Goal: Task Accomplishment & Management: Manage account settings

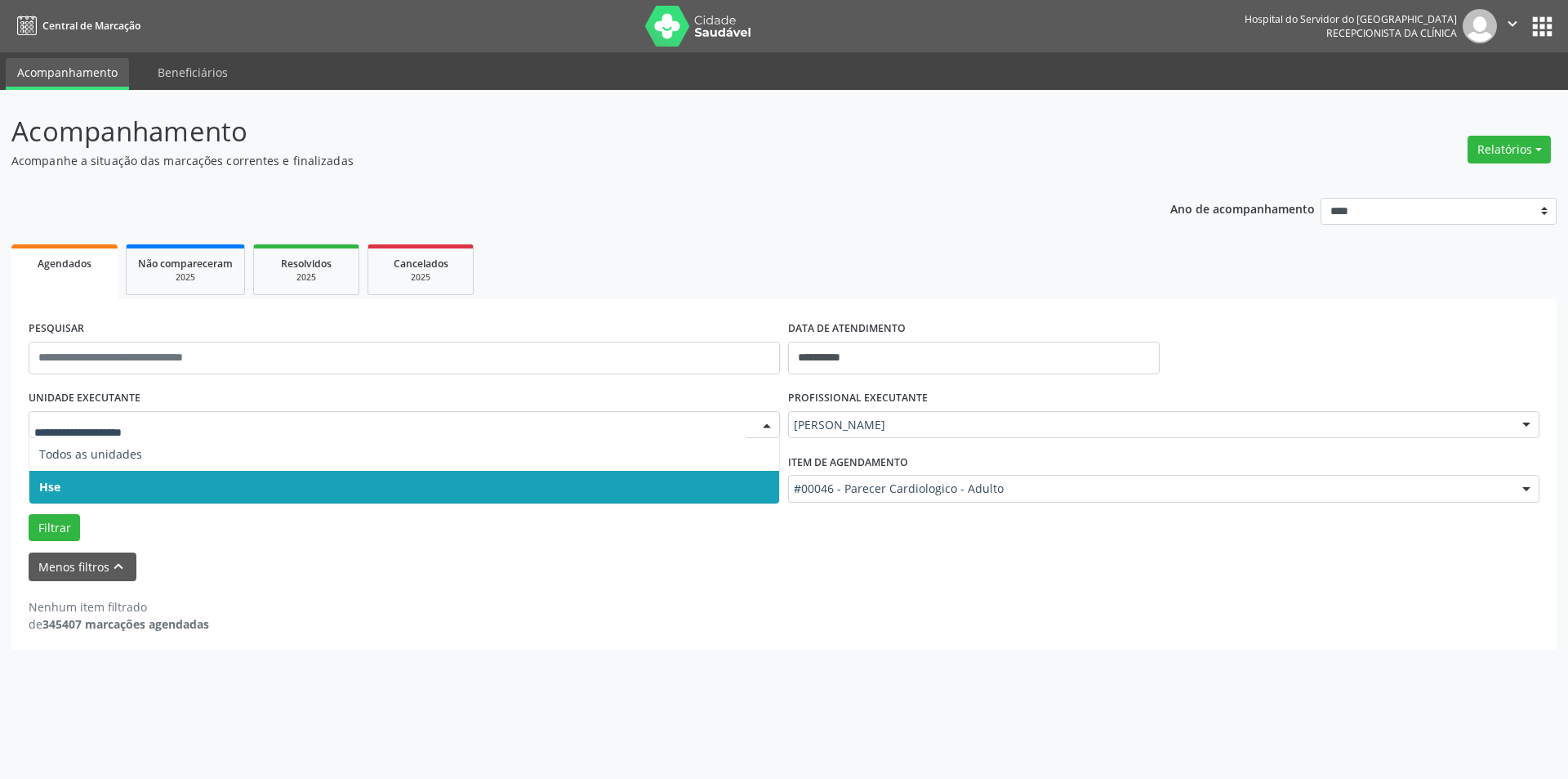
click at [769, 428] on div at bounding box center [766, 425] width 24 height 27
click at [705, 489] on span "Hse" at bounding box center [404, 487] width 750 height 32
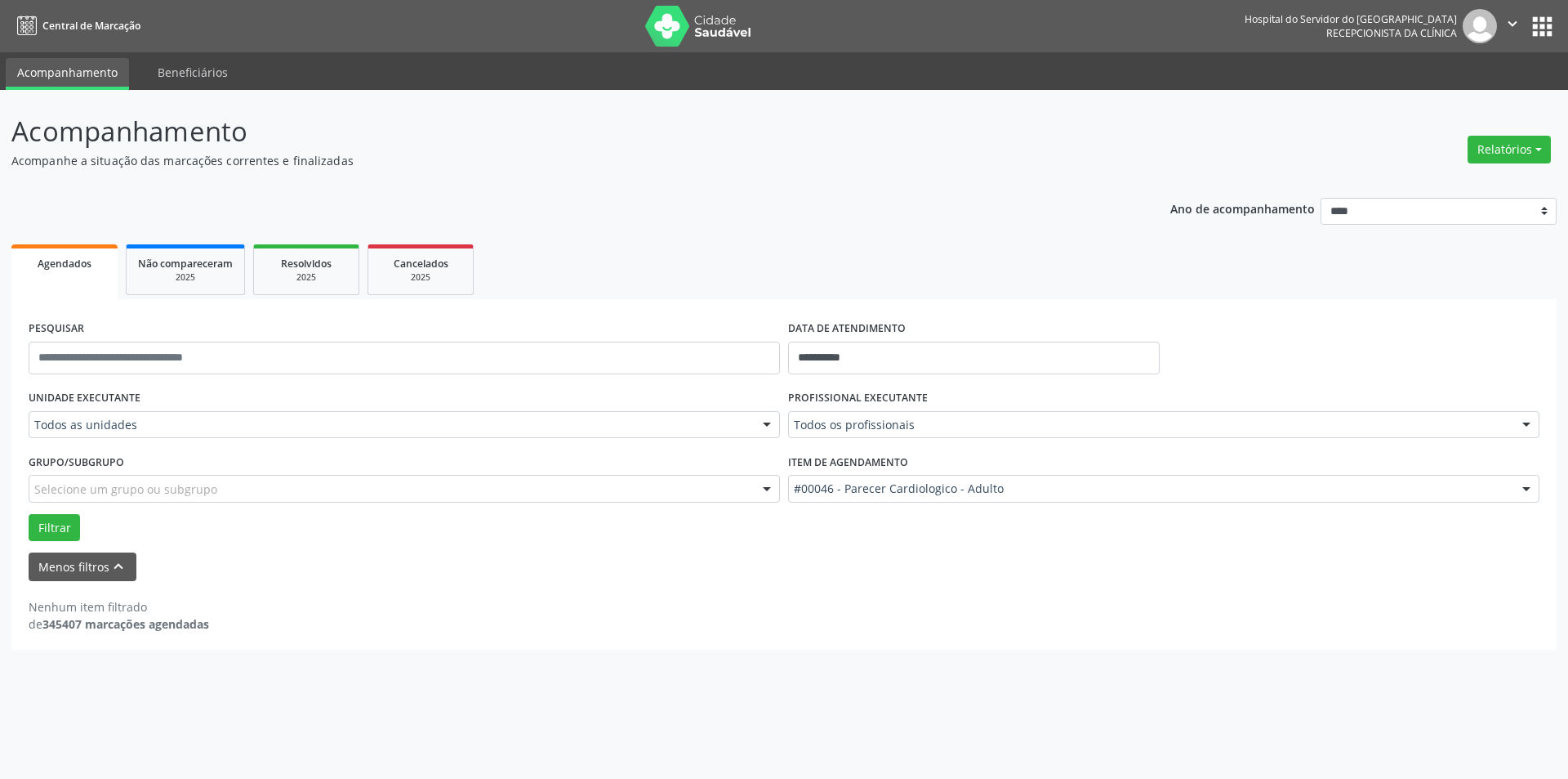
click at [771, 425] on div at bounding box center [766, 425] width 24 height 27
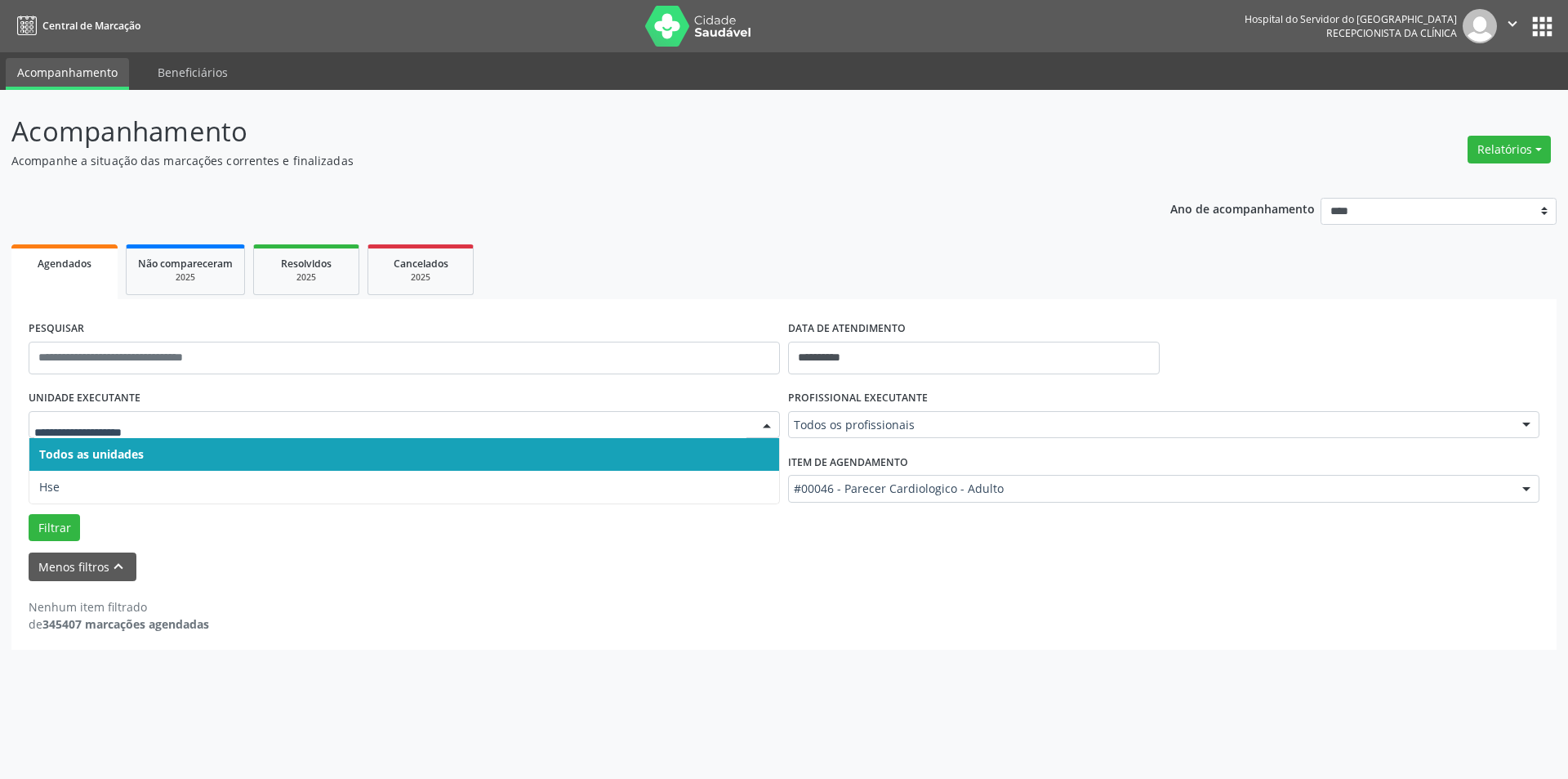
click at [704, 448] on span "Todos as unidades" at bounding box center [404, 454] width 750 height 32
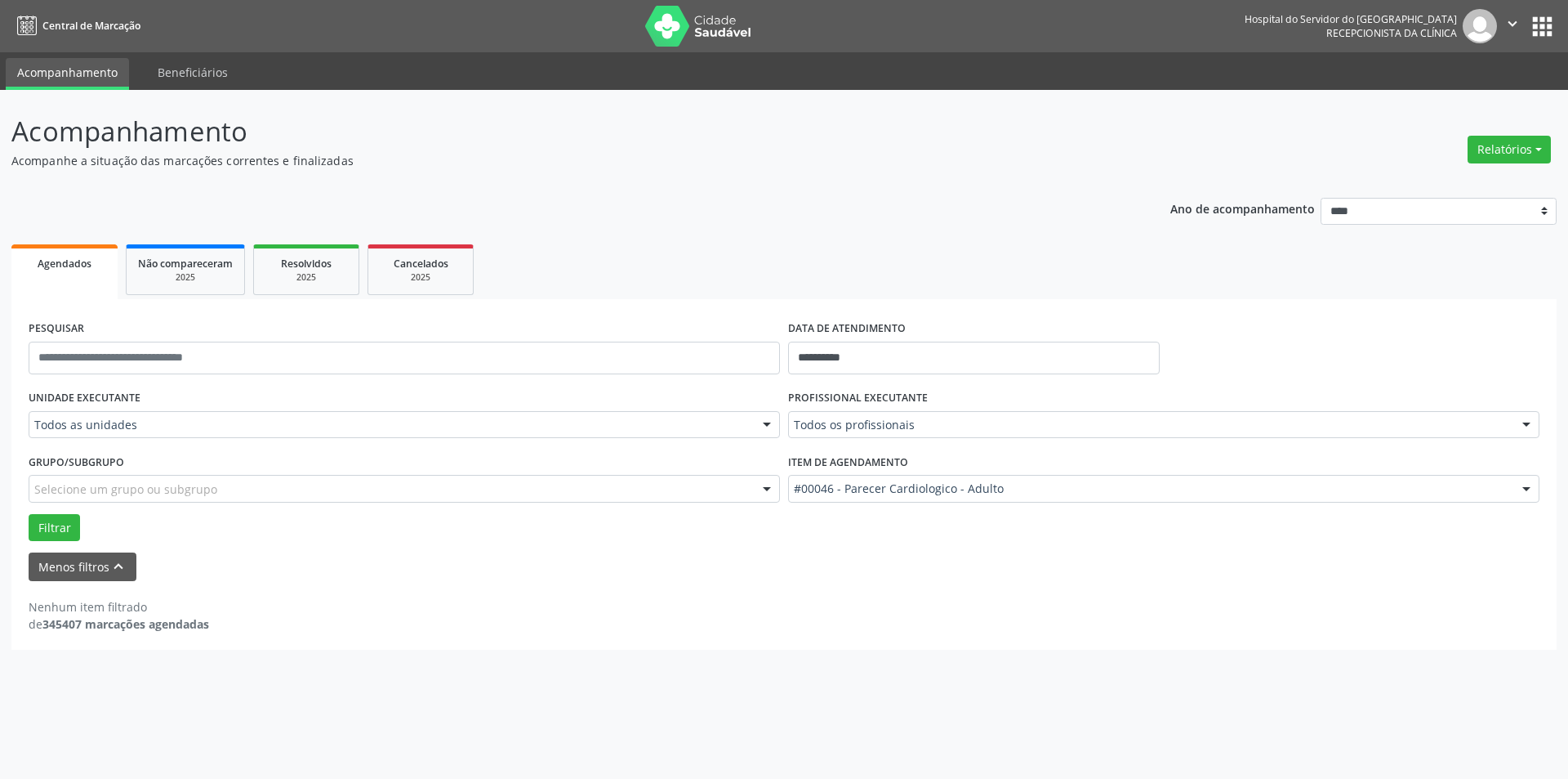
click at [767, 421] on div at bounding box center [766, 425] width 24 height 27
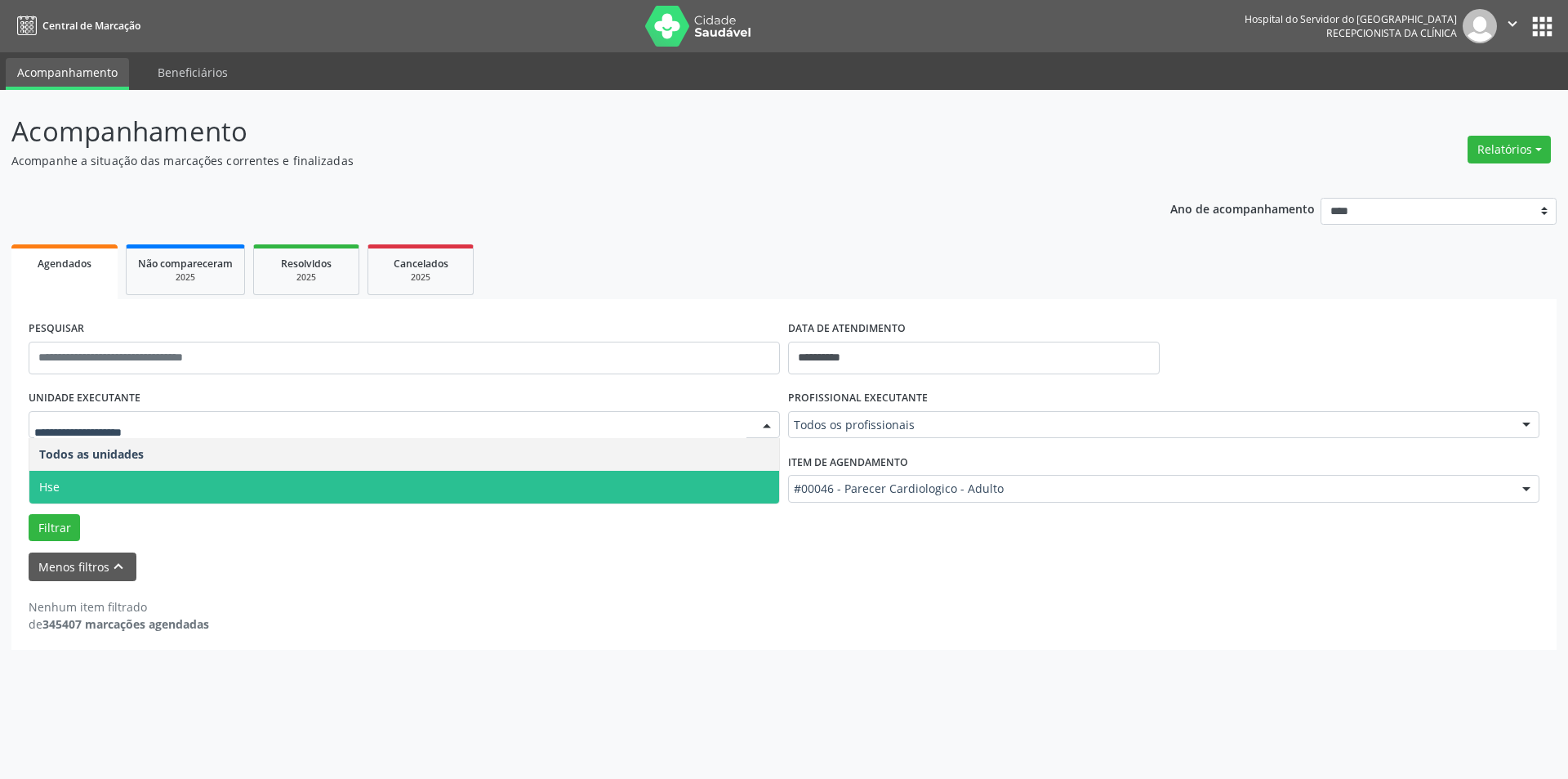
click at [658, 472] on span "Hse" at bounding box center [404, 487] width 750 height 32
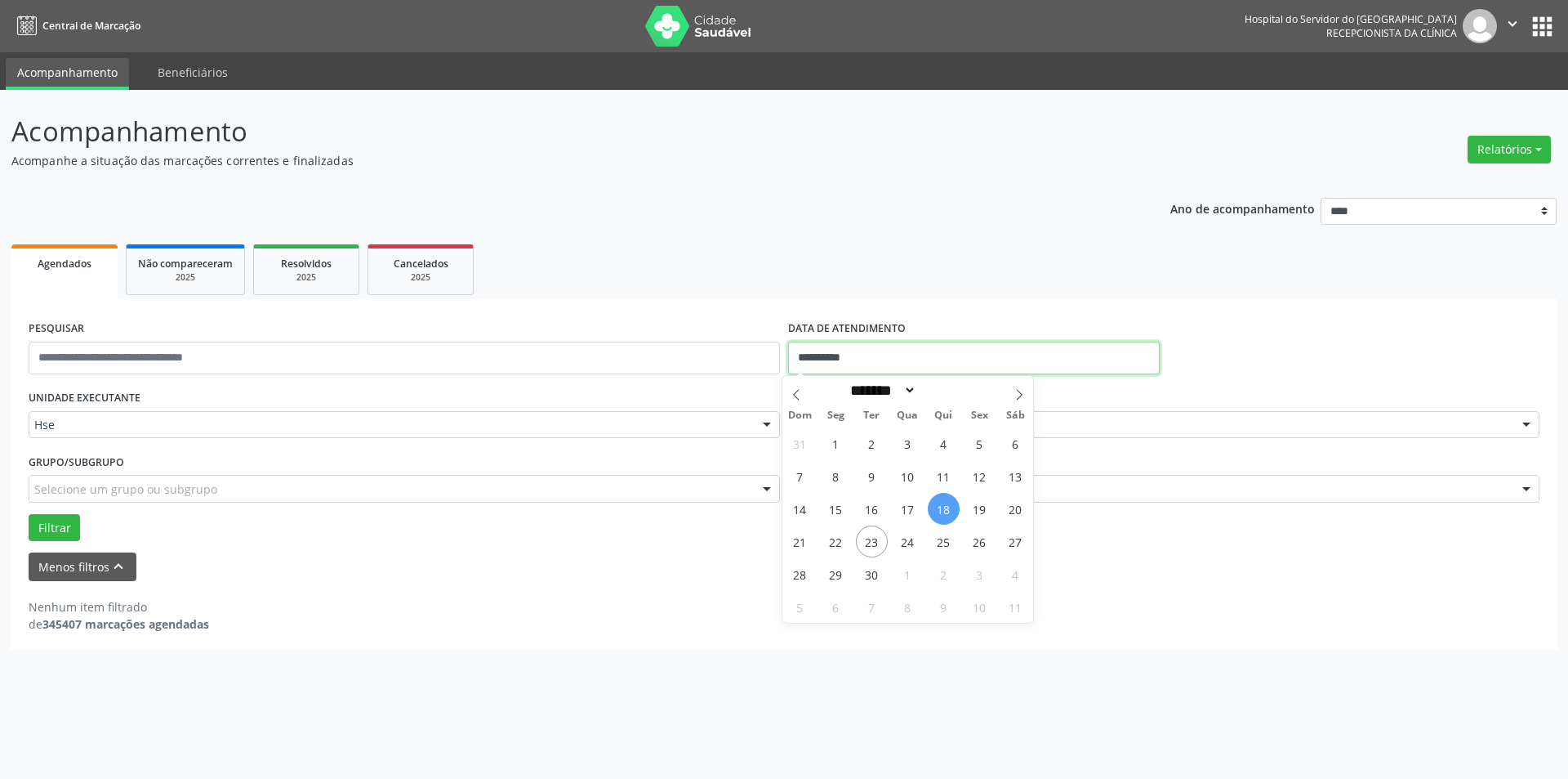
click at [932, 357] on input "**********" at bounding box center [974, 357] width 371 height 32
click at [870, 530] on span "23" at bounding box center [872, 542] width 32 height 32
type input "**********"
click at [874, 544] on span "23" at bounding box center [872, 542] width 32 height 32
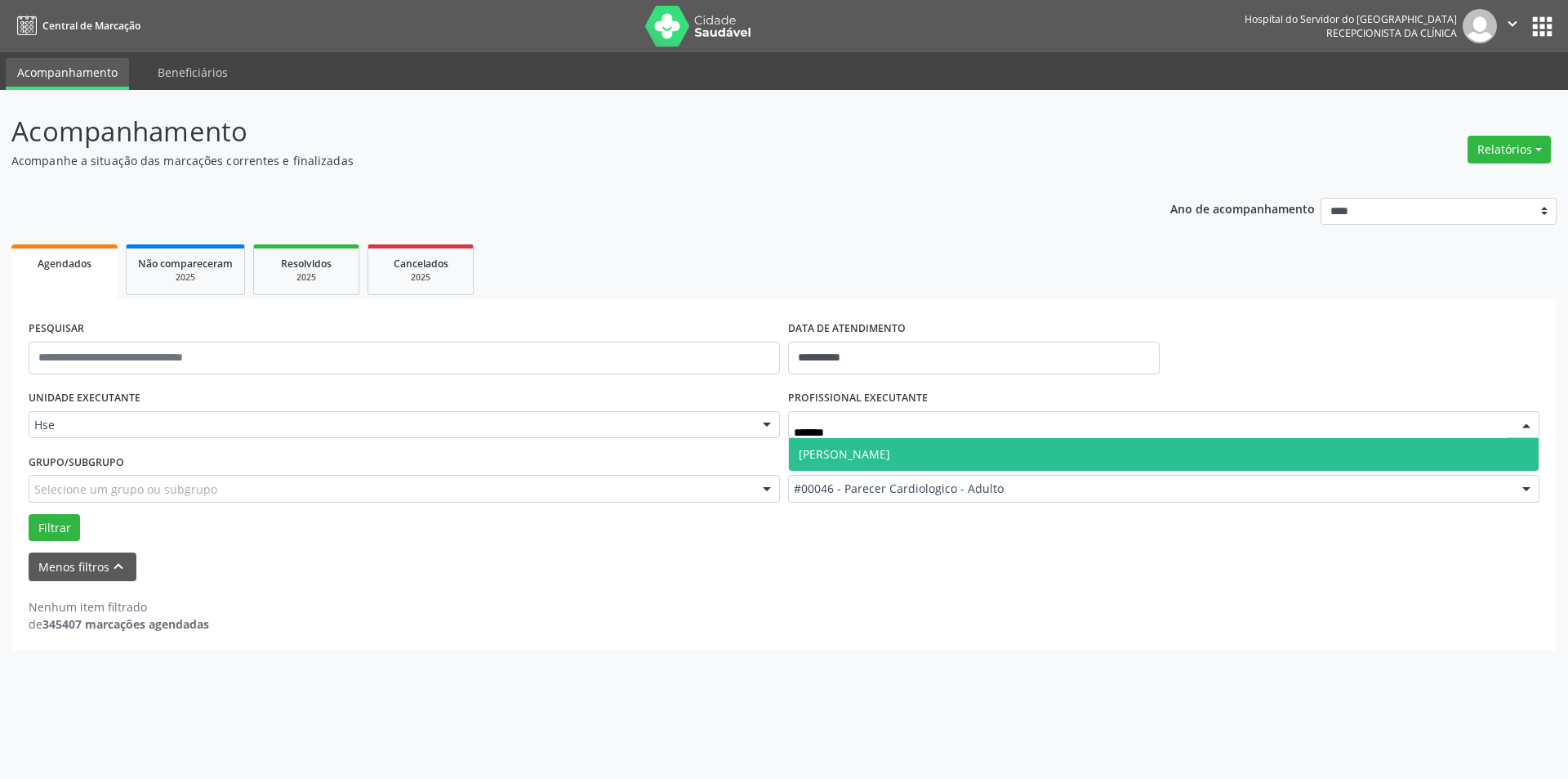
type input "********"
click at [884, 452] on span "Ana Tereza Coimbra Cesar de Albuquerque" at bounding box center [844, 454] width 92 height 16
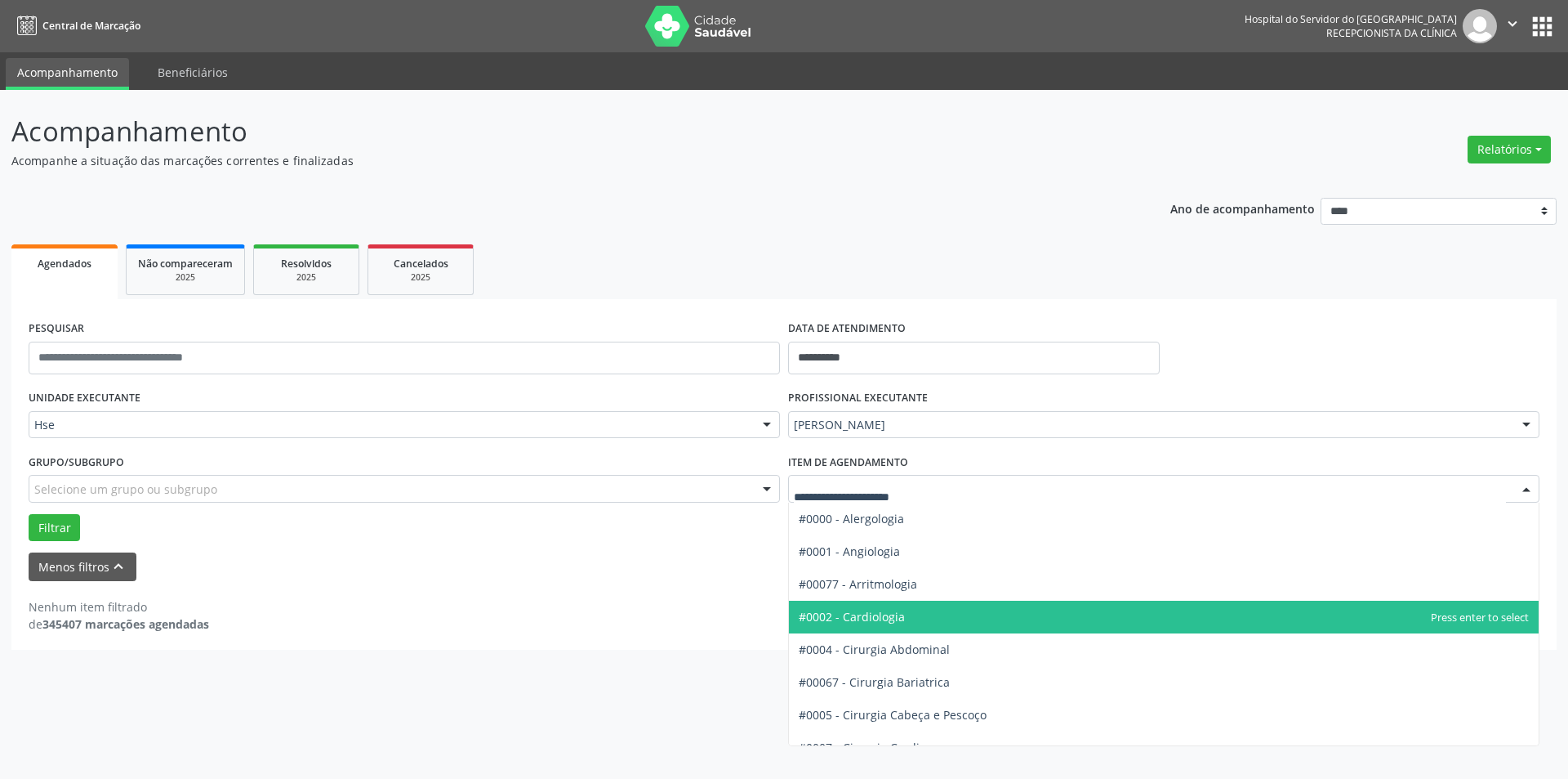
click at [1522, 487] on div at bounding box center [1526, 489] width 24 height 27
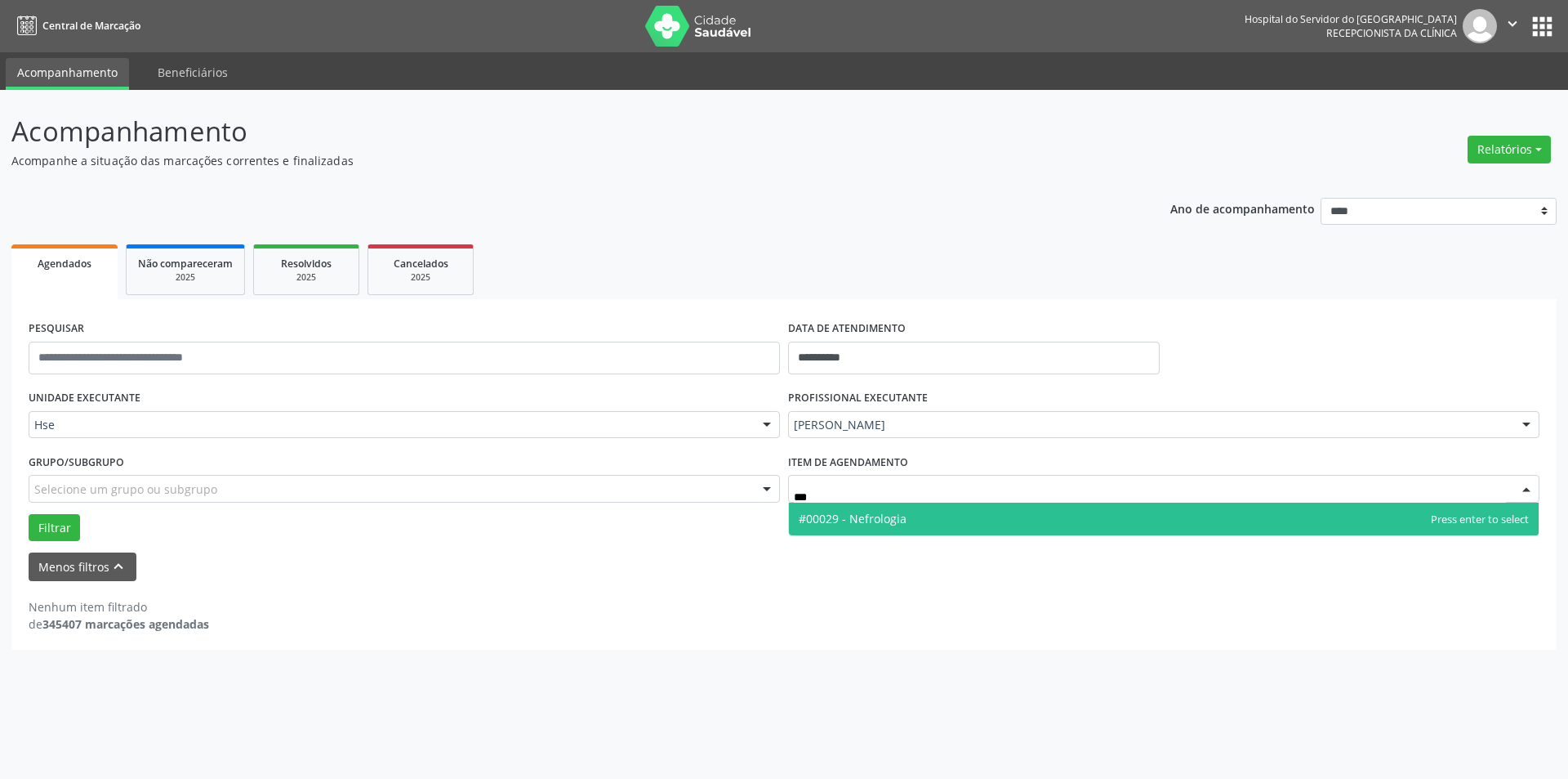
type input "****"
click at [1041, 528] on span "#00029 - Nefrologia" at bounding box center [1164, 518] width 750 height 32
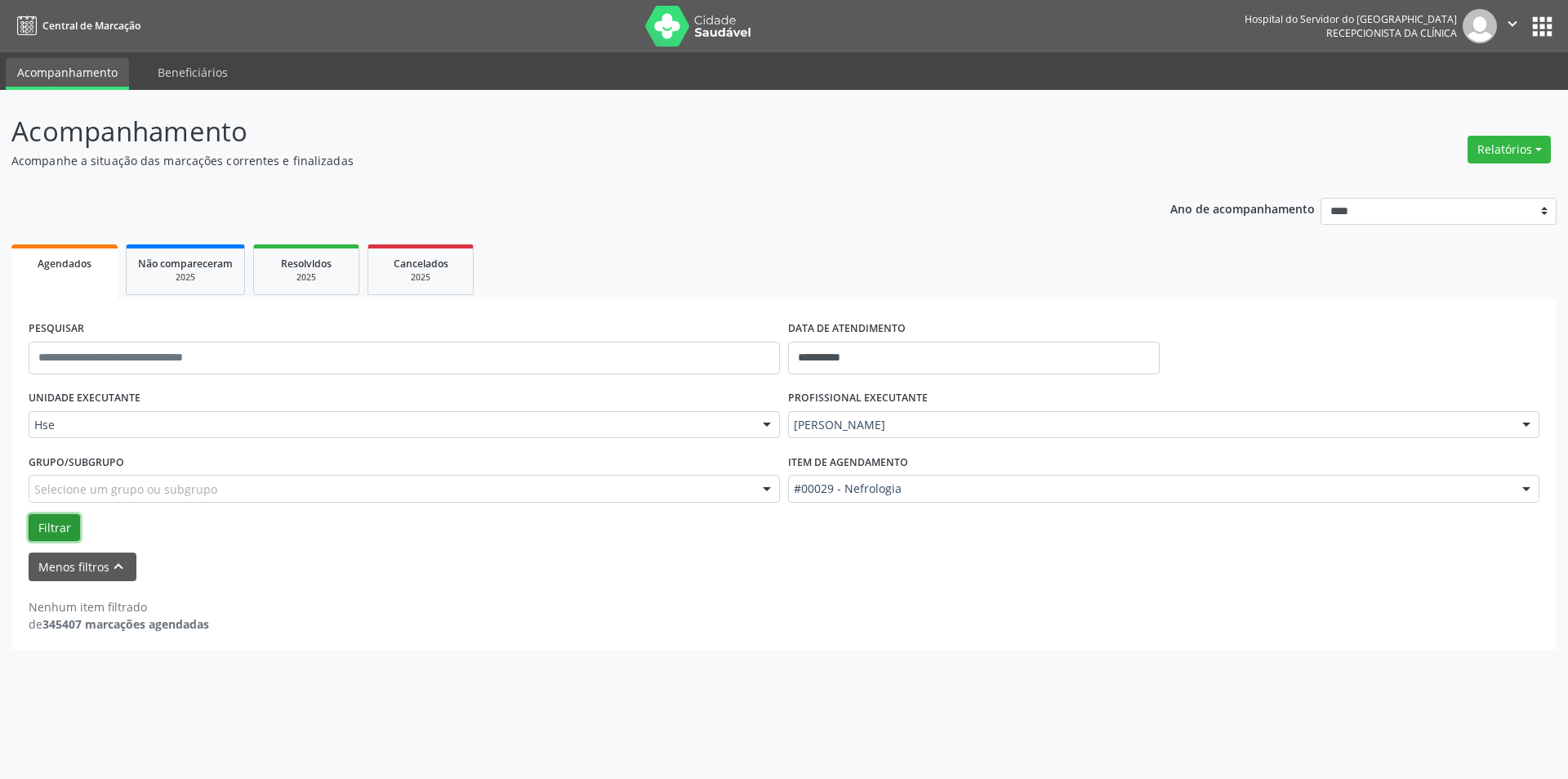
click at [61, 529] on button "Filtrar" at bounding box center [54, 527] width 52 height 27
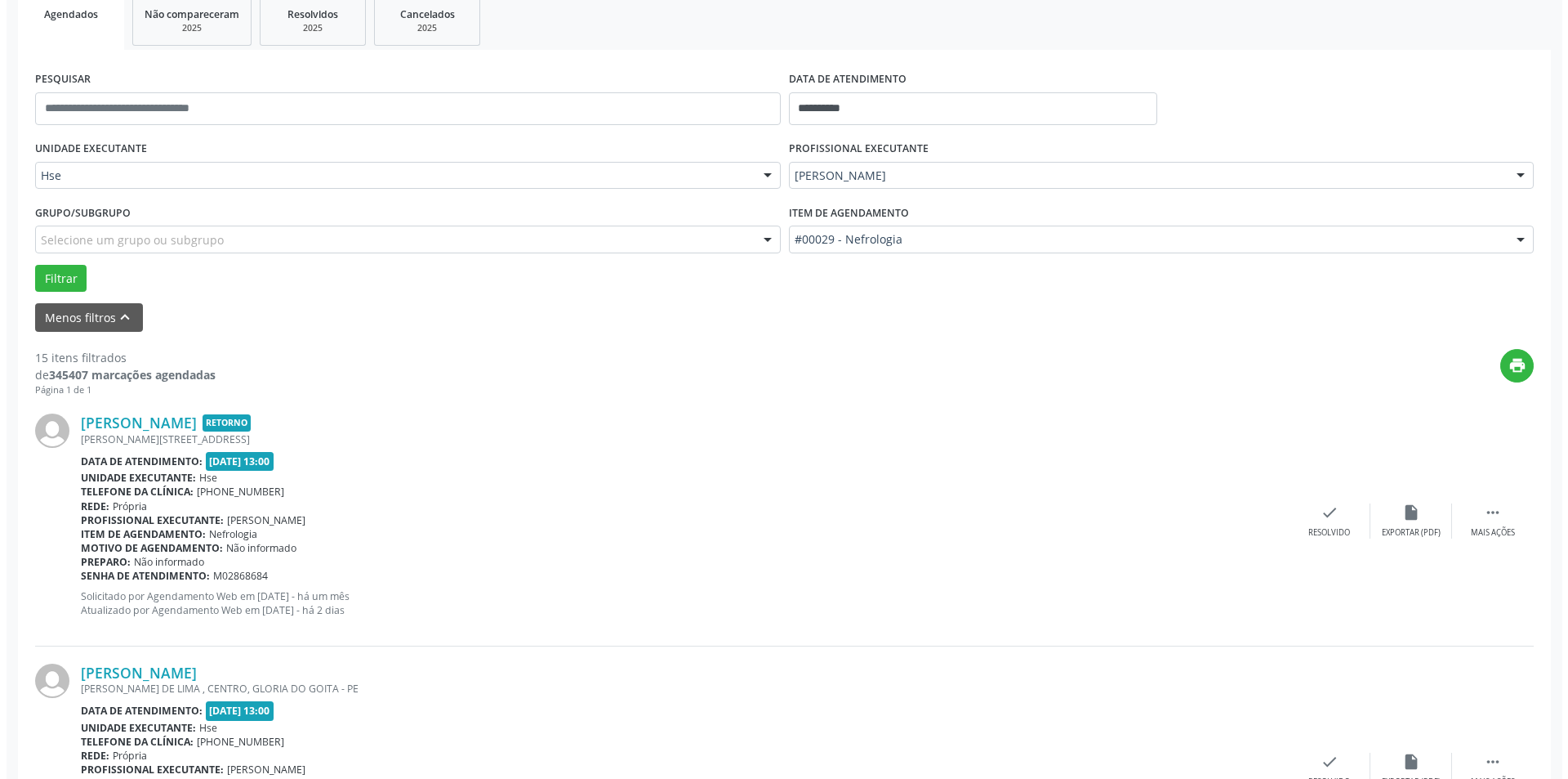
scroll to position [245, 0]
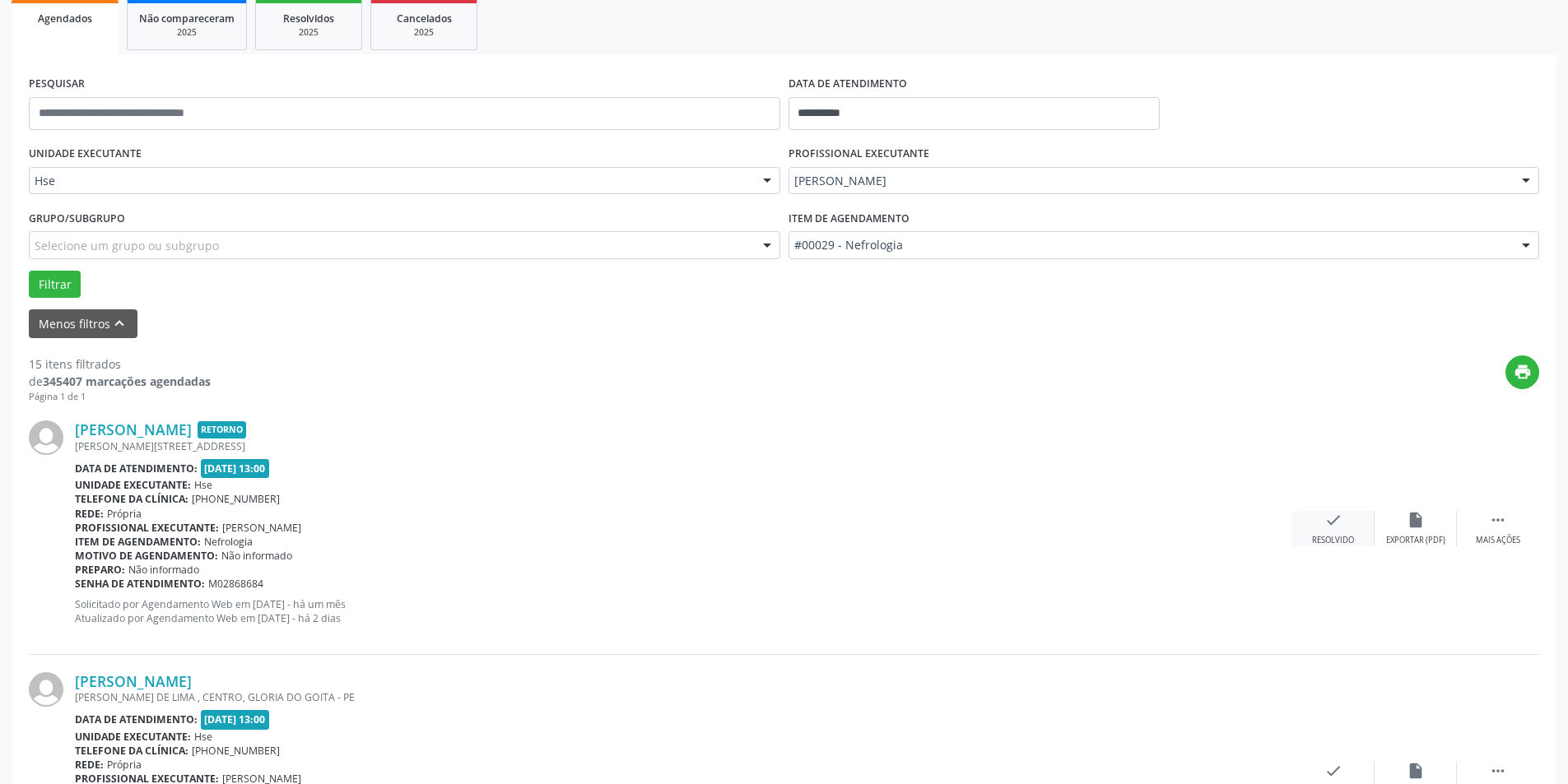
click at [1332, 525] on icon "check" at bounding box center [1333, 520] width 18 height 18
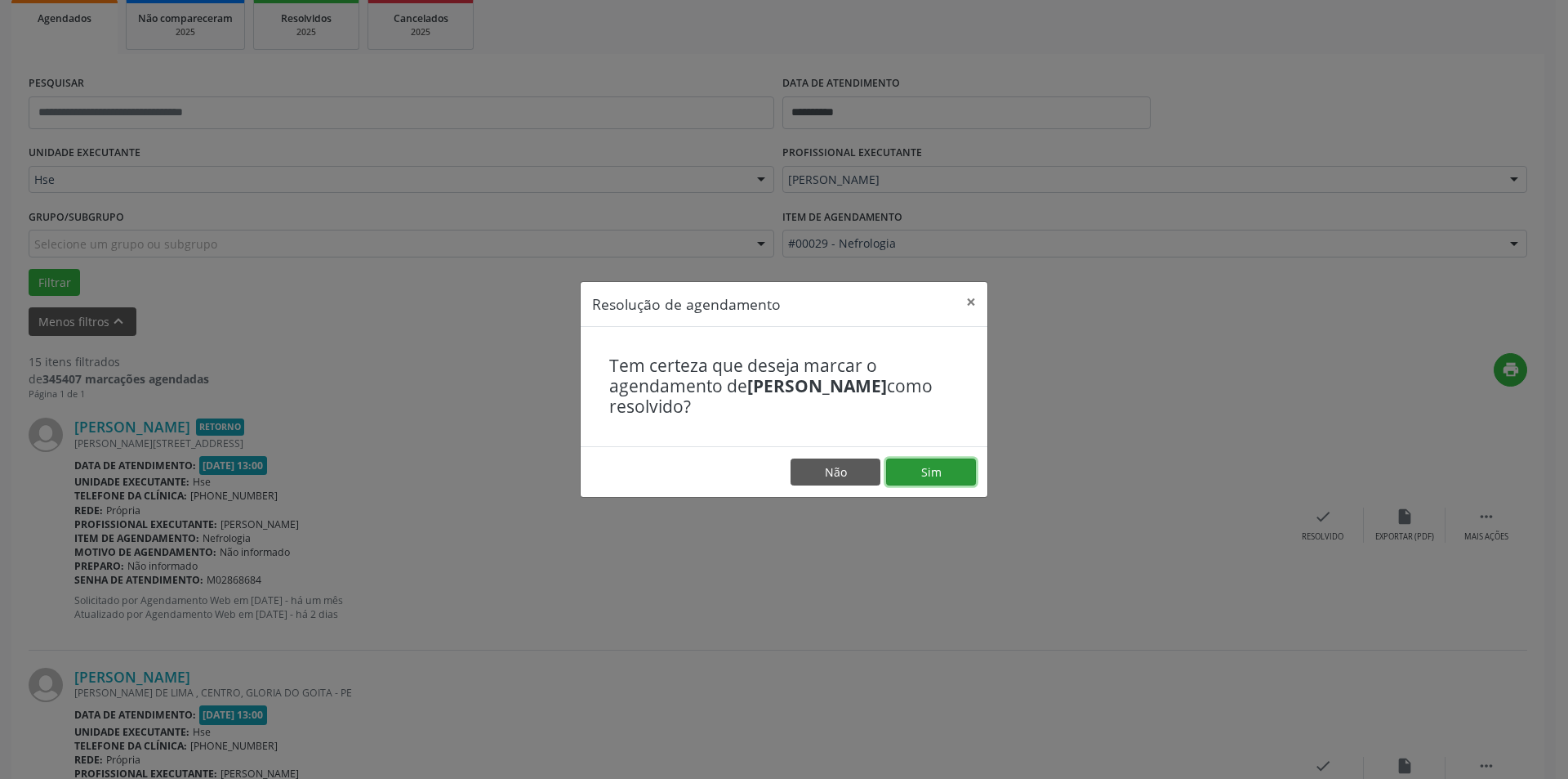
click at [933, 476] on button "Sim" at bounding box center [931, 472] width 90 height 27
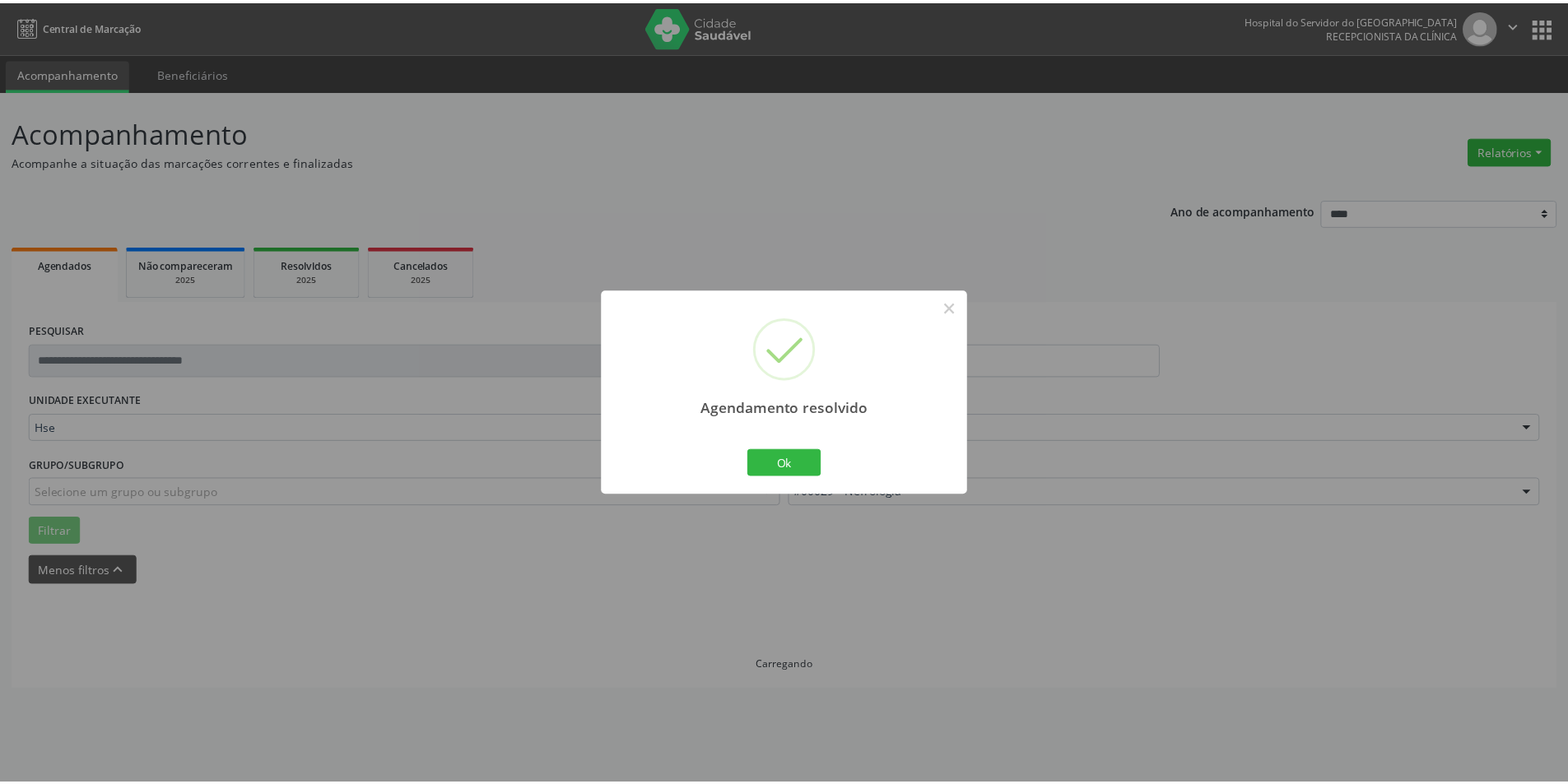
scroll to position [0, 0]
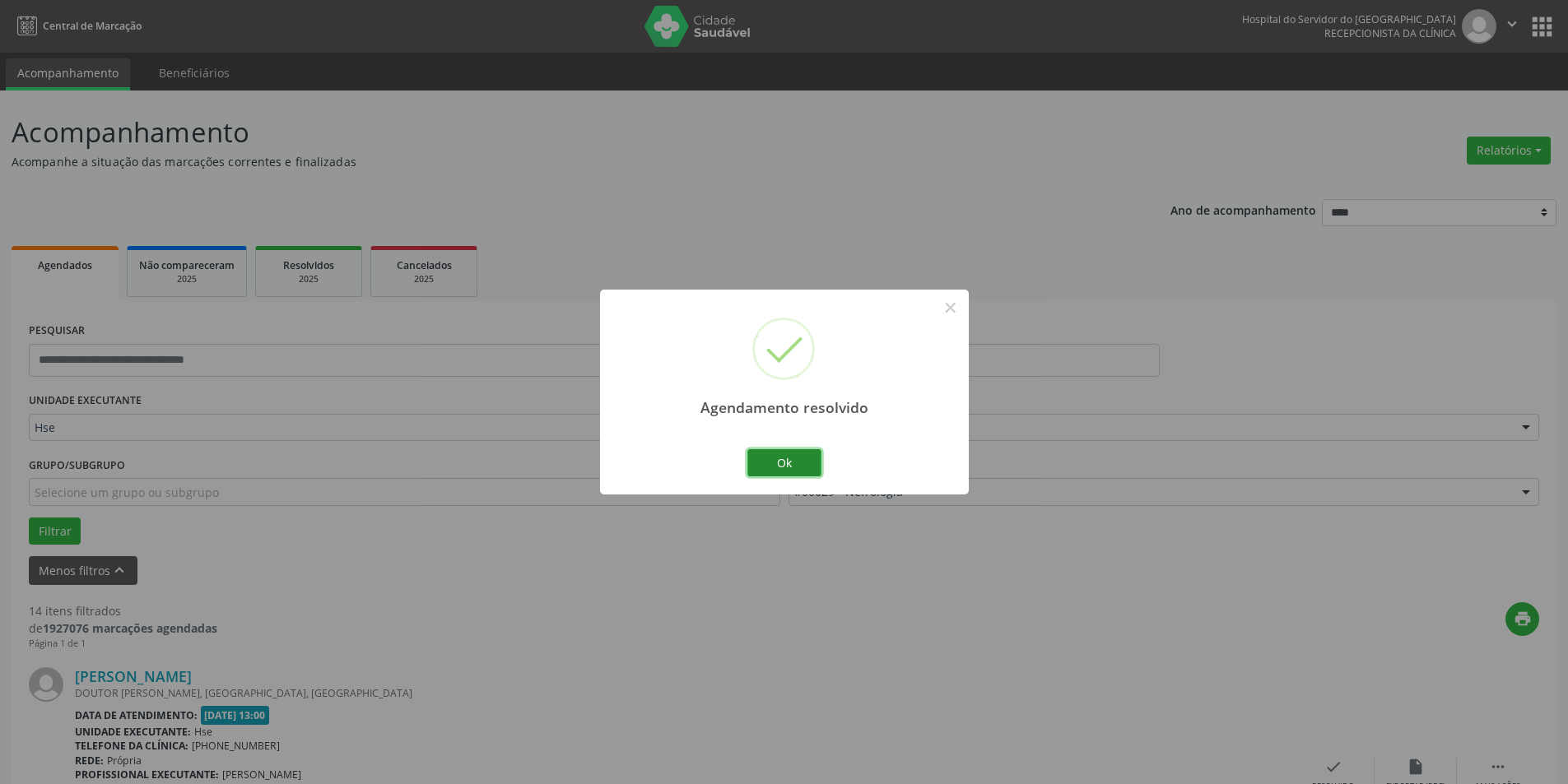
click at [784, 472] on button "Ok" at bounding box center [784, 463] width 74 height 28
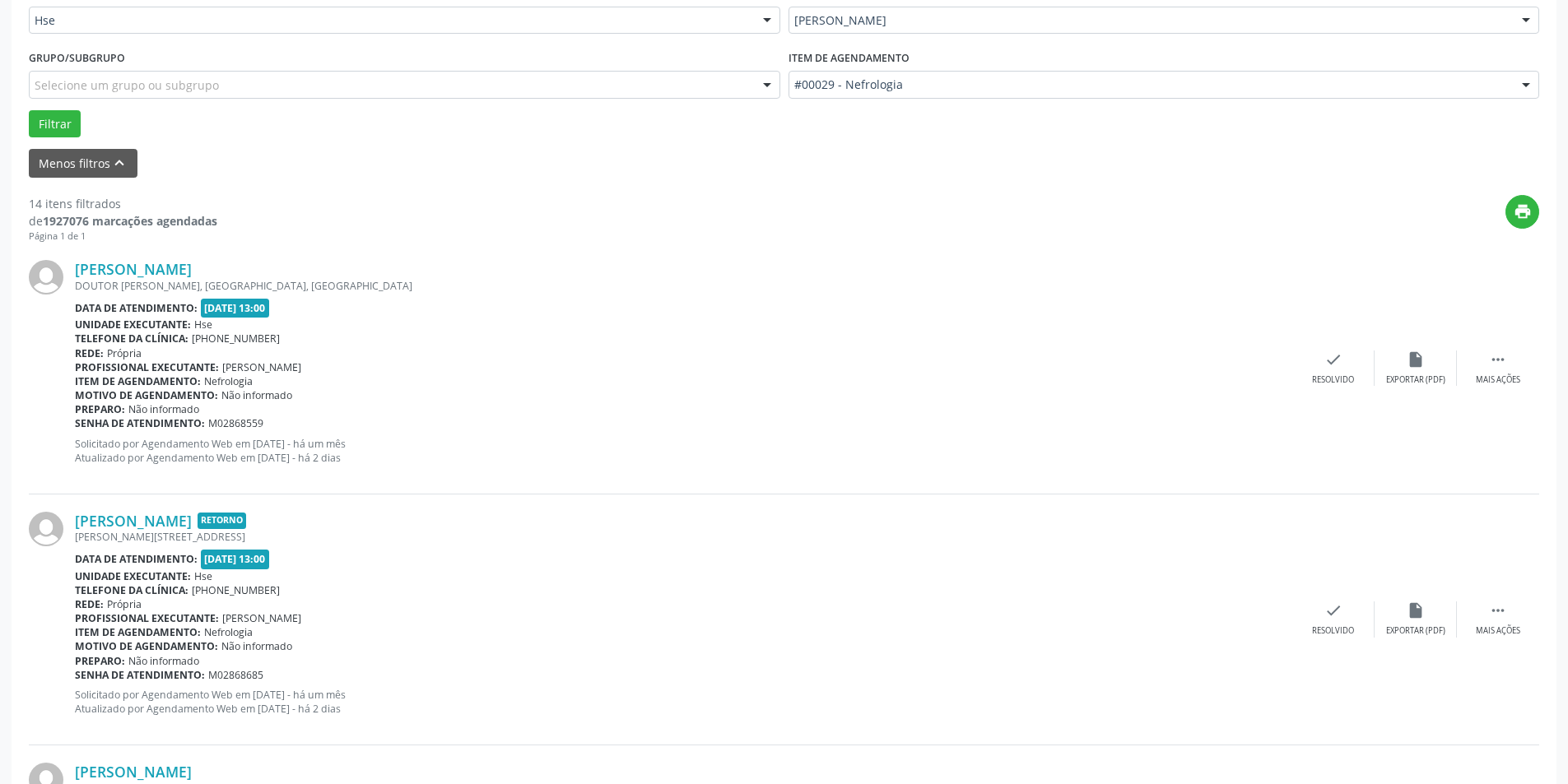
scroll to position [411, 0]
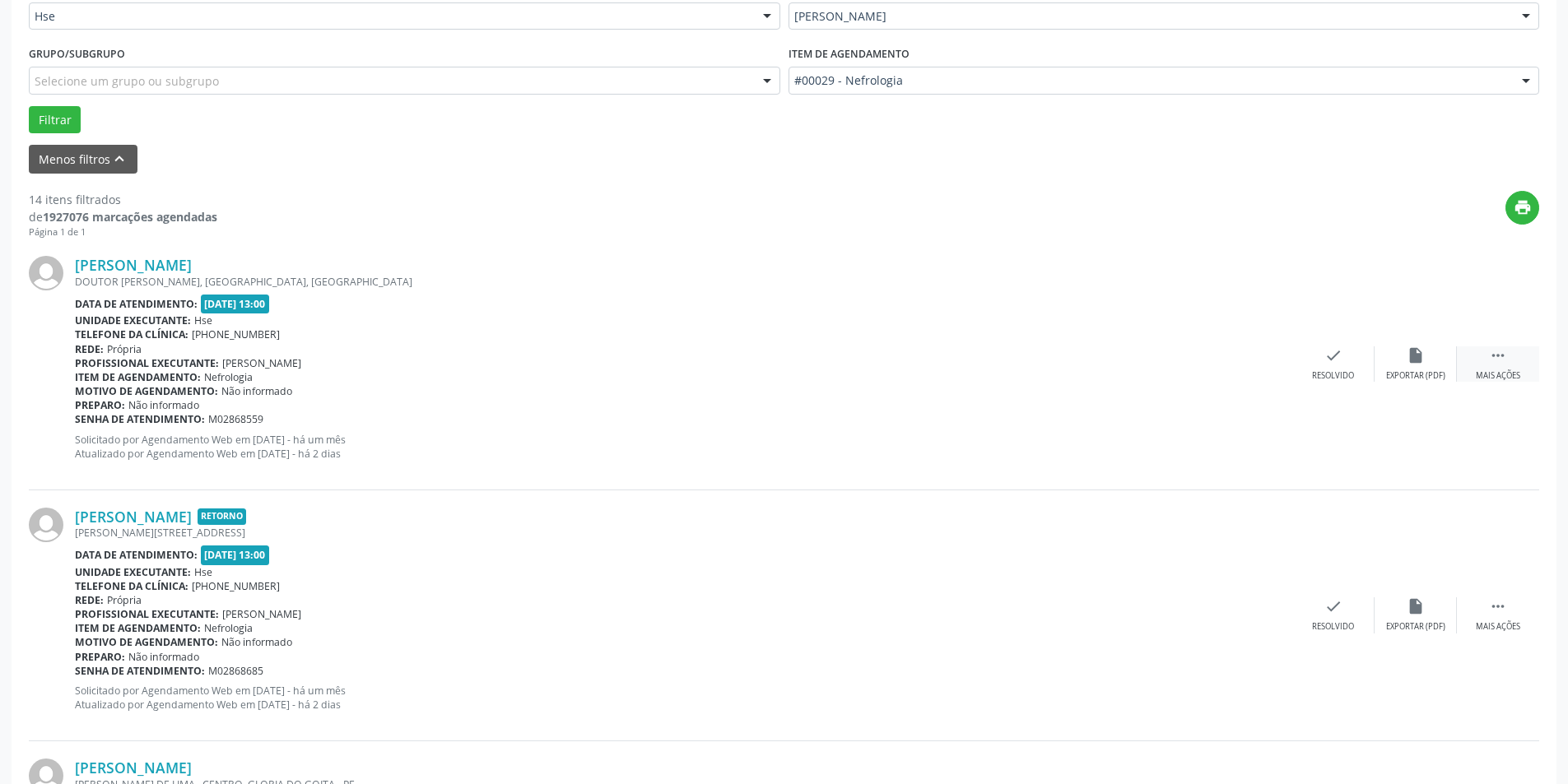
click at [1505, 363] on icon "" at bounding box center [1498, 356] width 18 height 18
click at [1427, 373] on div "Não compareceu" at bounding box center [1414, 376] width 70 height 12
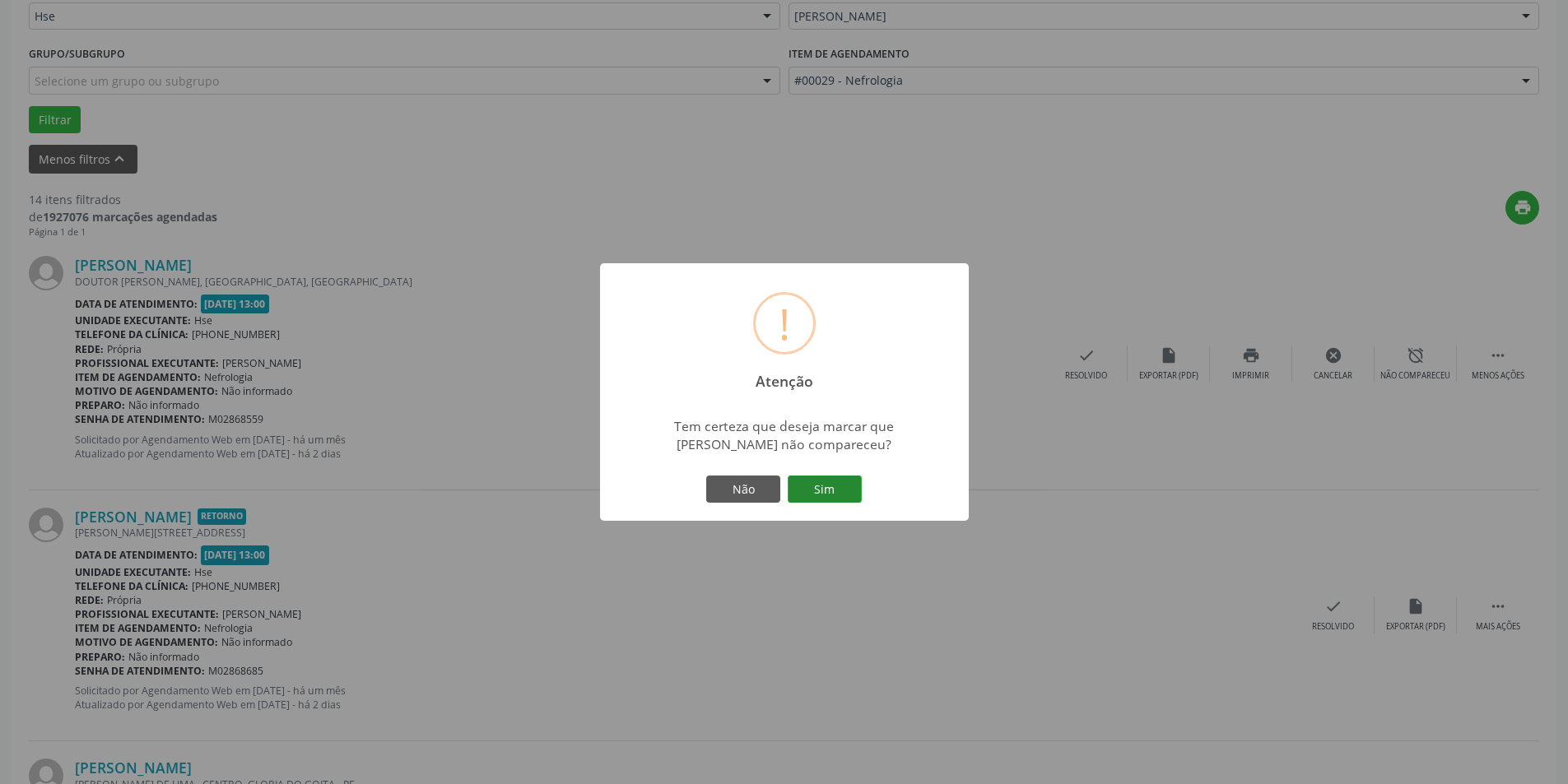
click at [821, 476] on div "Não Sim" at bounding box center [784, 489] width 163 height 34
click at [819, 482] on button "Sim" at bounding box center [825, 489] width 74 height 28
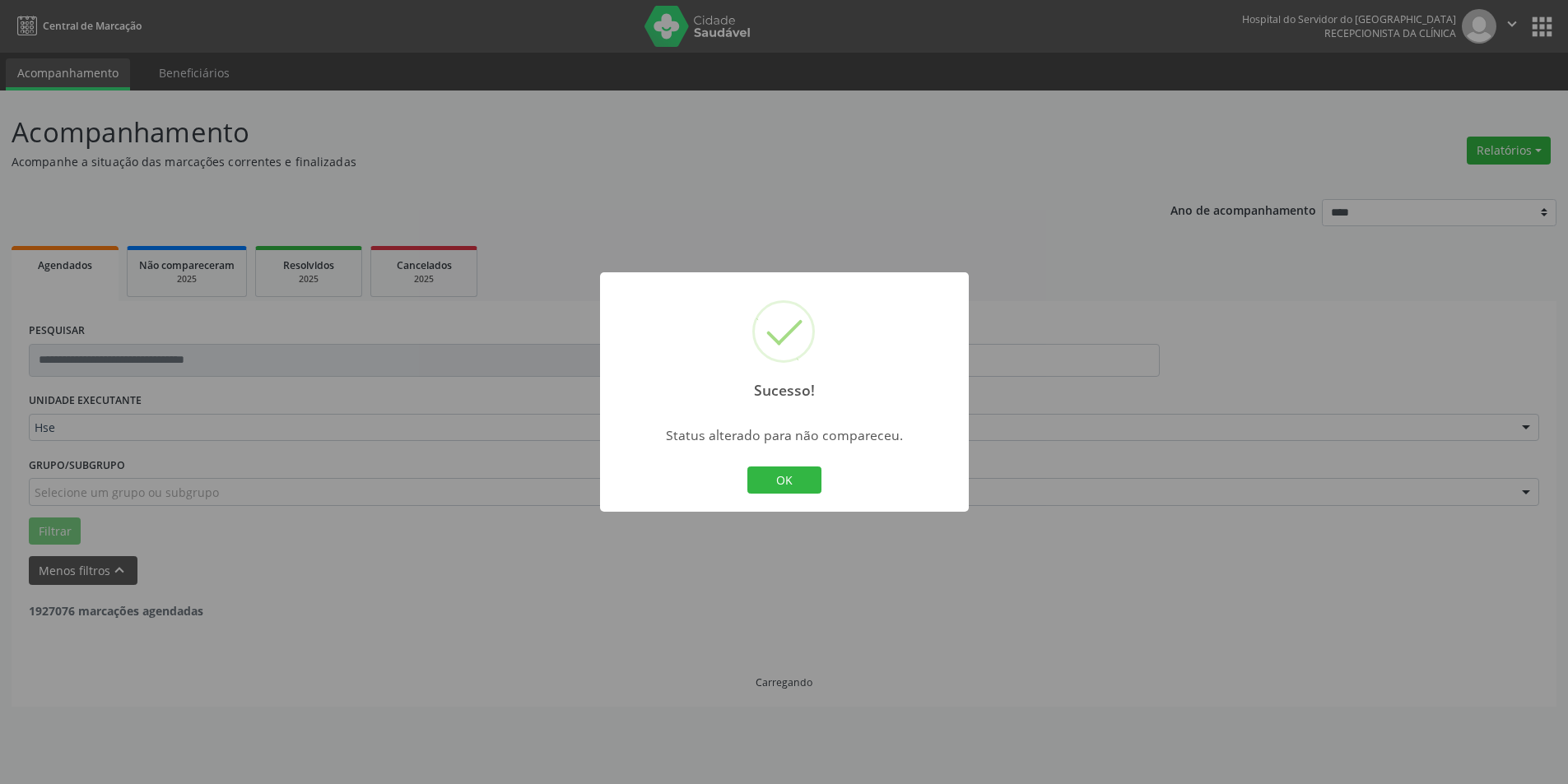
scroll to position [0, 0]
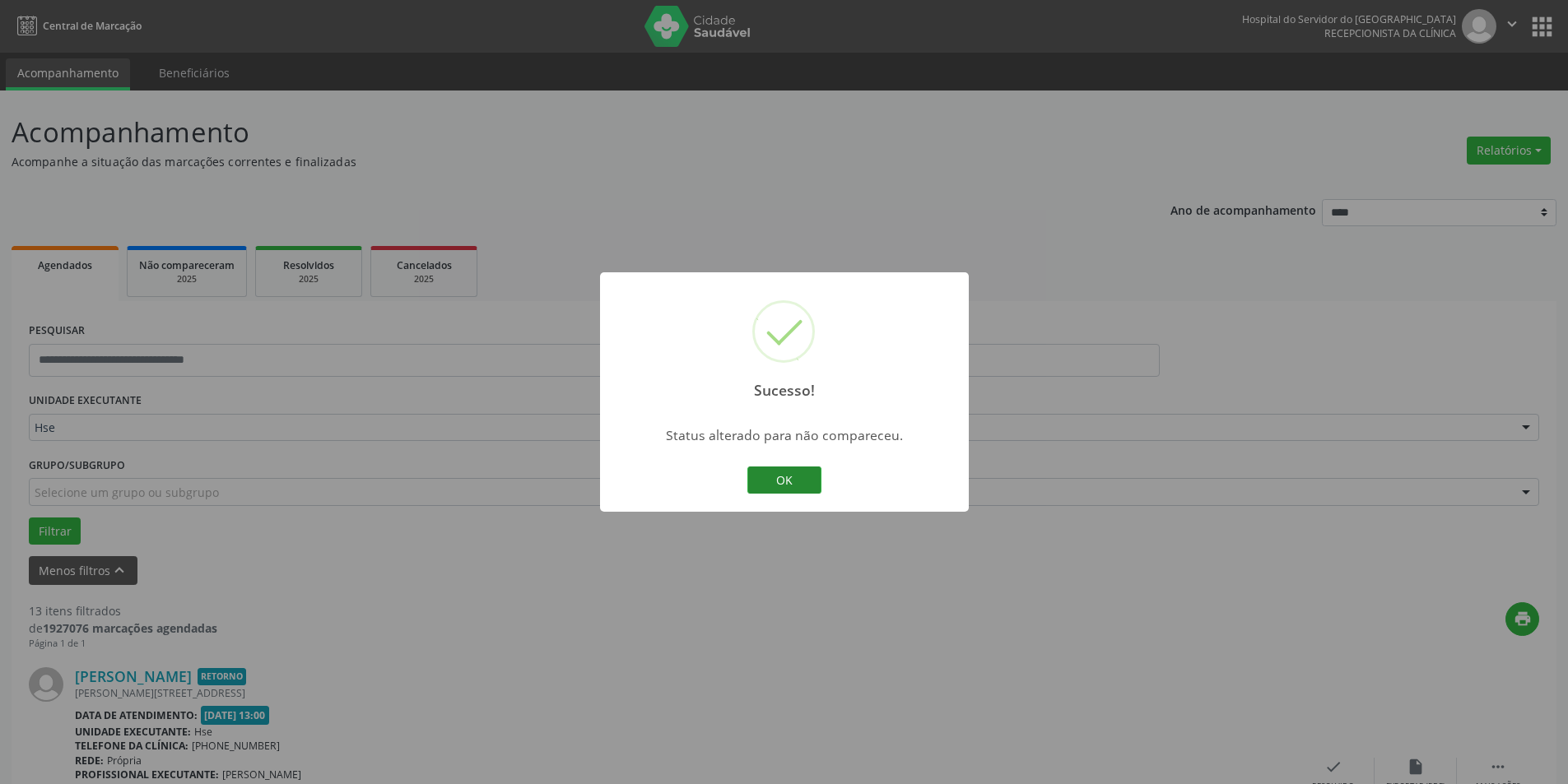
click at [802, 483] on button "OK" at bounding box center [784, 480] width 74 height 28
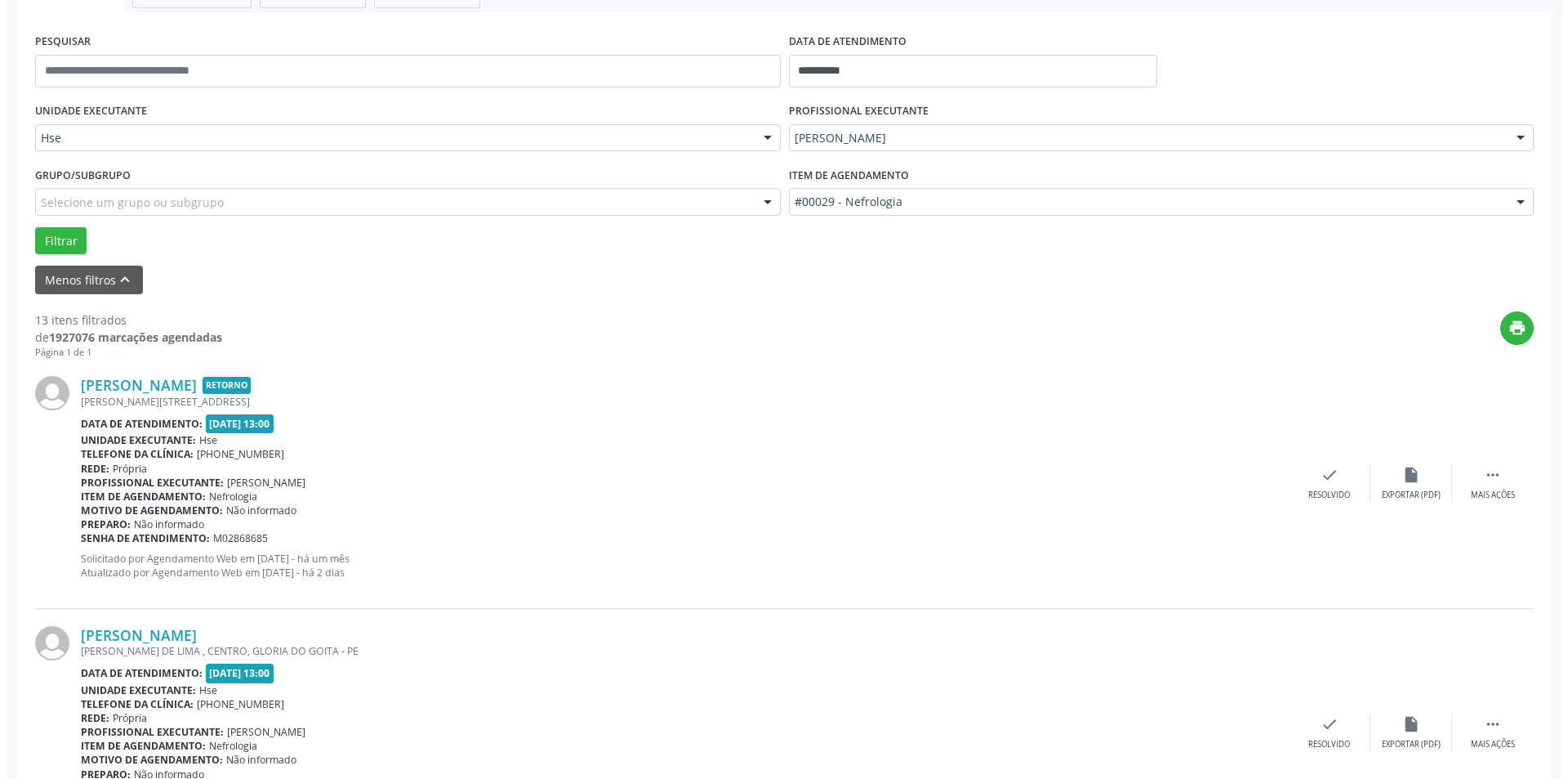
scroll to position [327, 0]
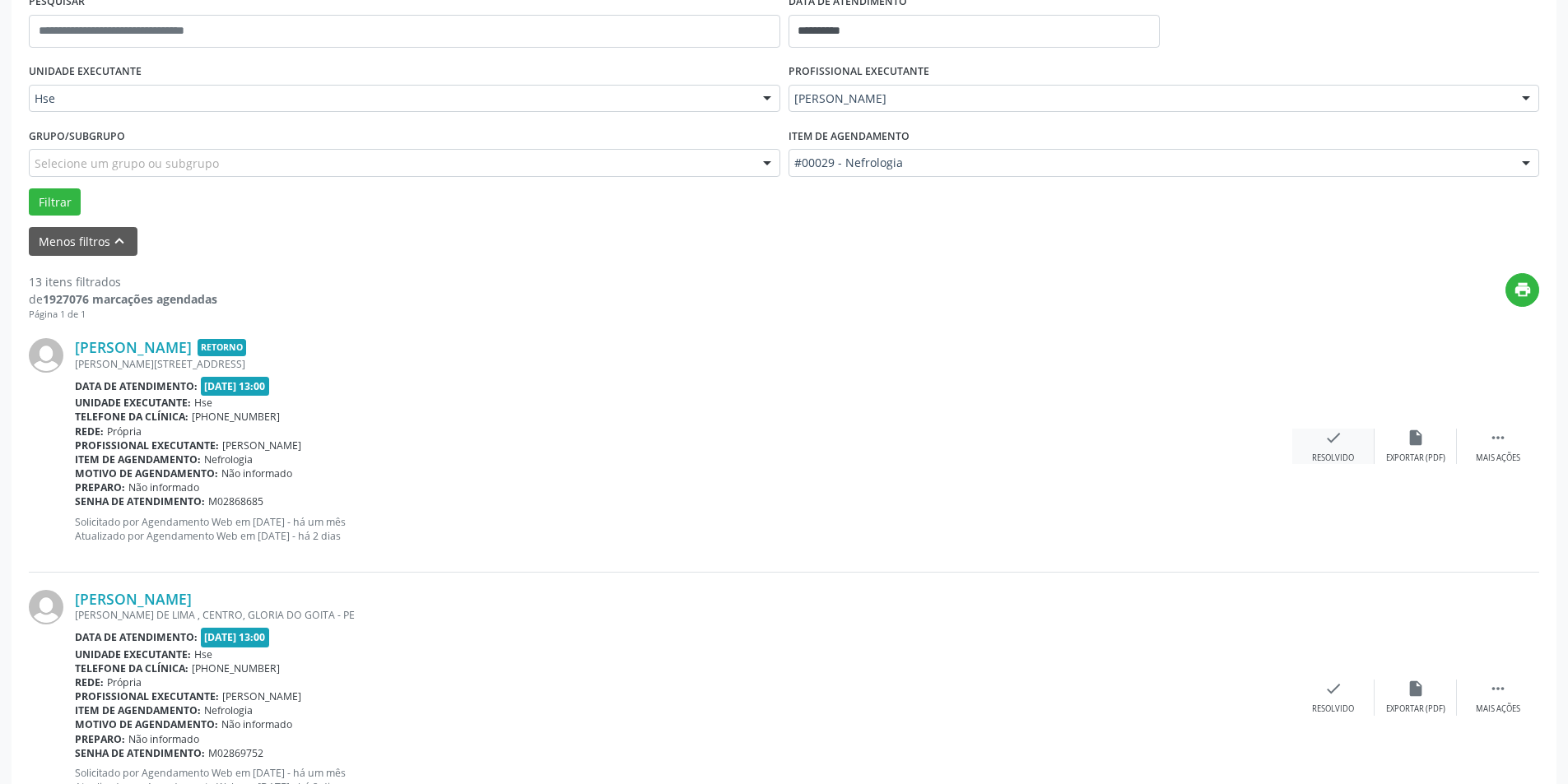
click at [1341, 448] on div "check Resolvido" at bounding box center [1333, 446] width 82 height 35
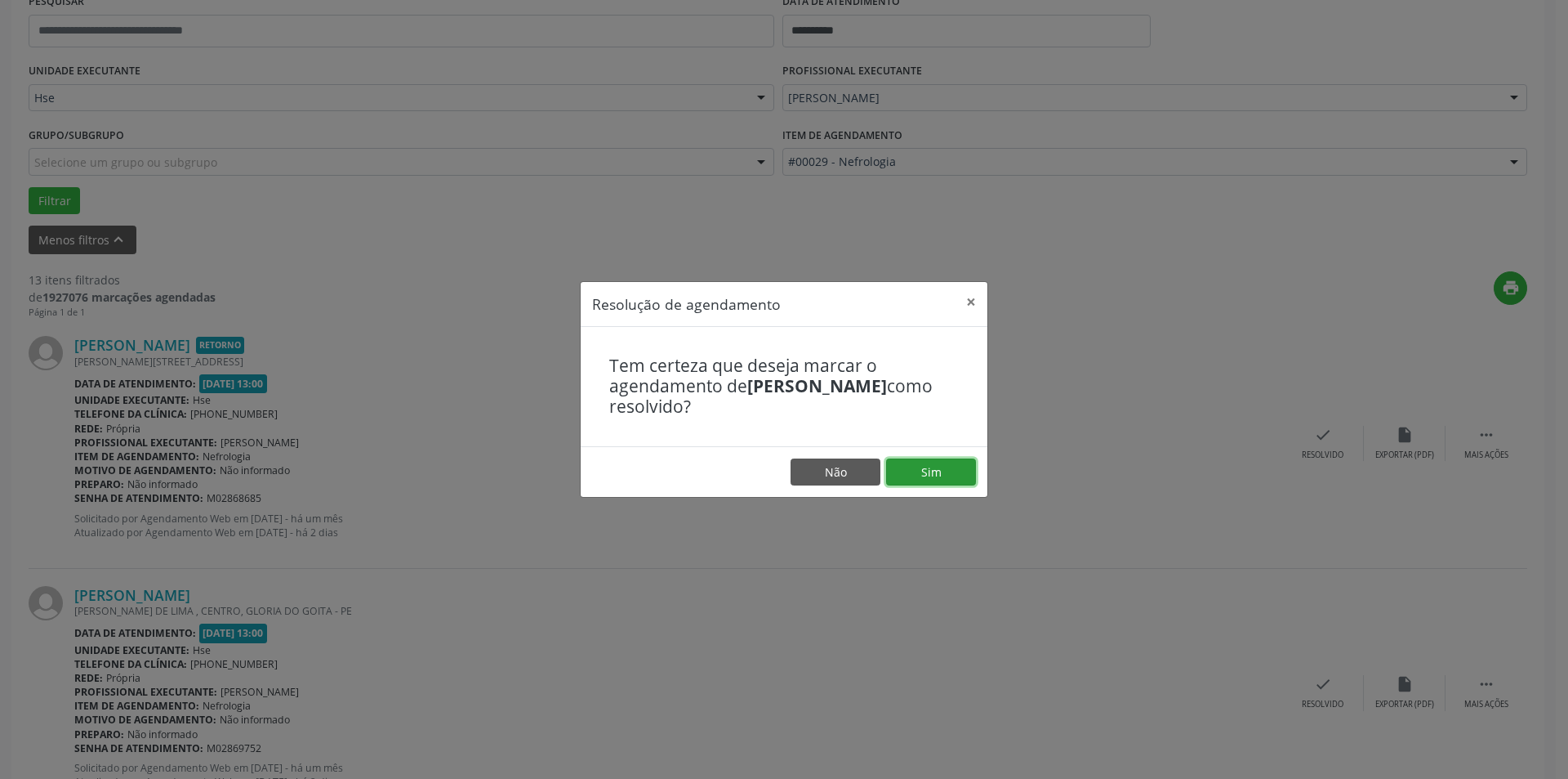
click at [936, 472] on button "Sim" at bounding box center [931, 472] width 90 height 27
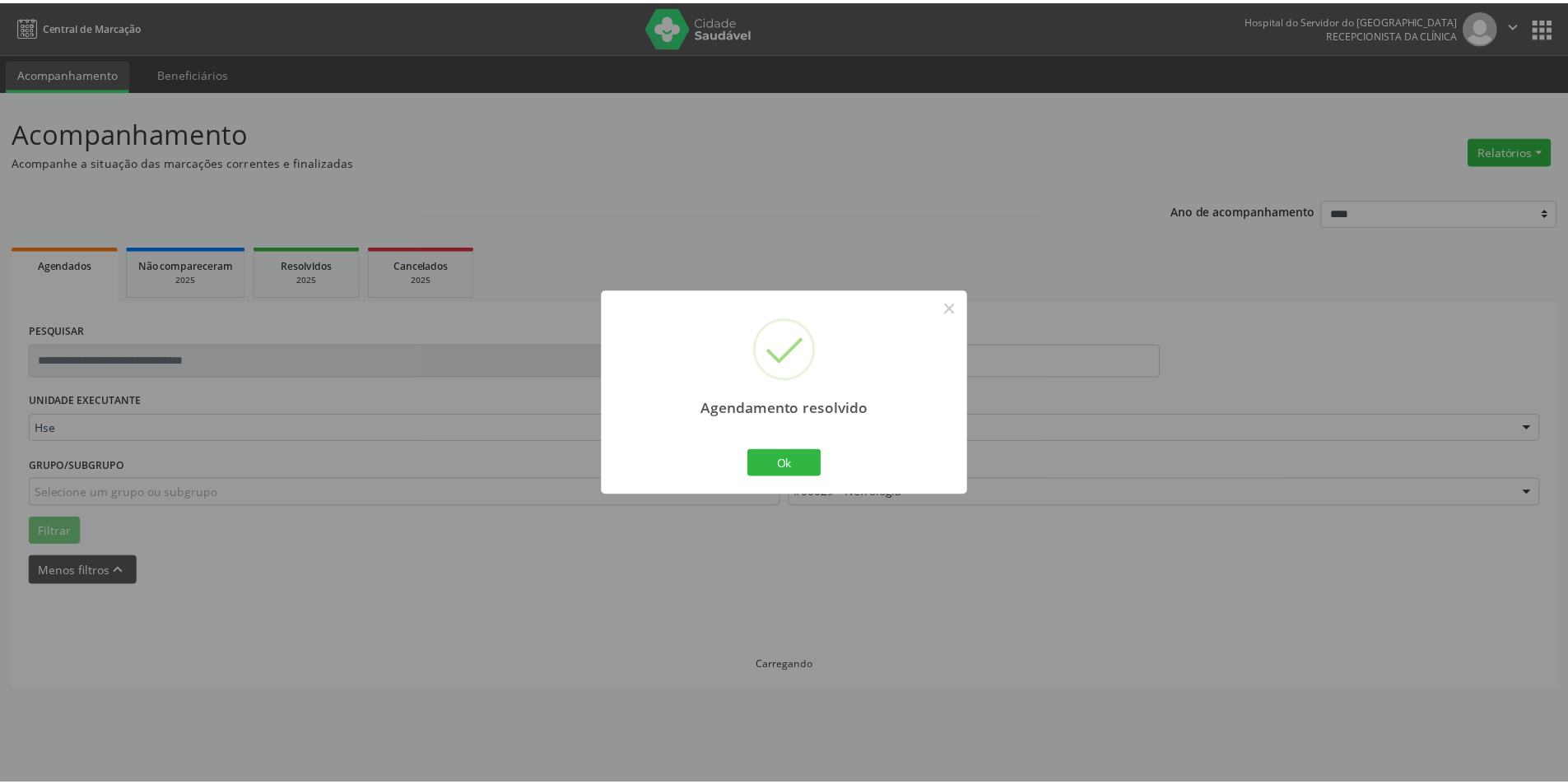
scroll to position [0, 0]
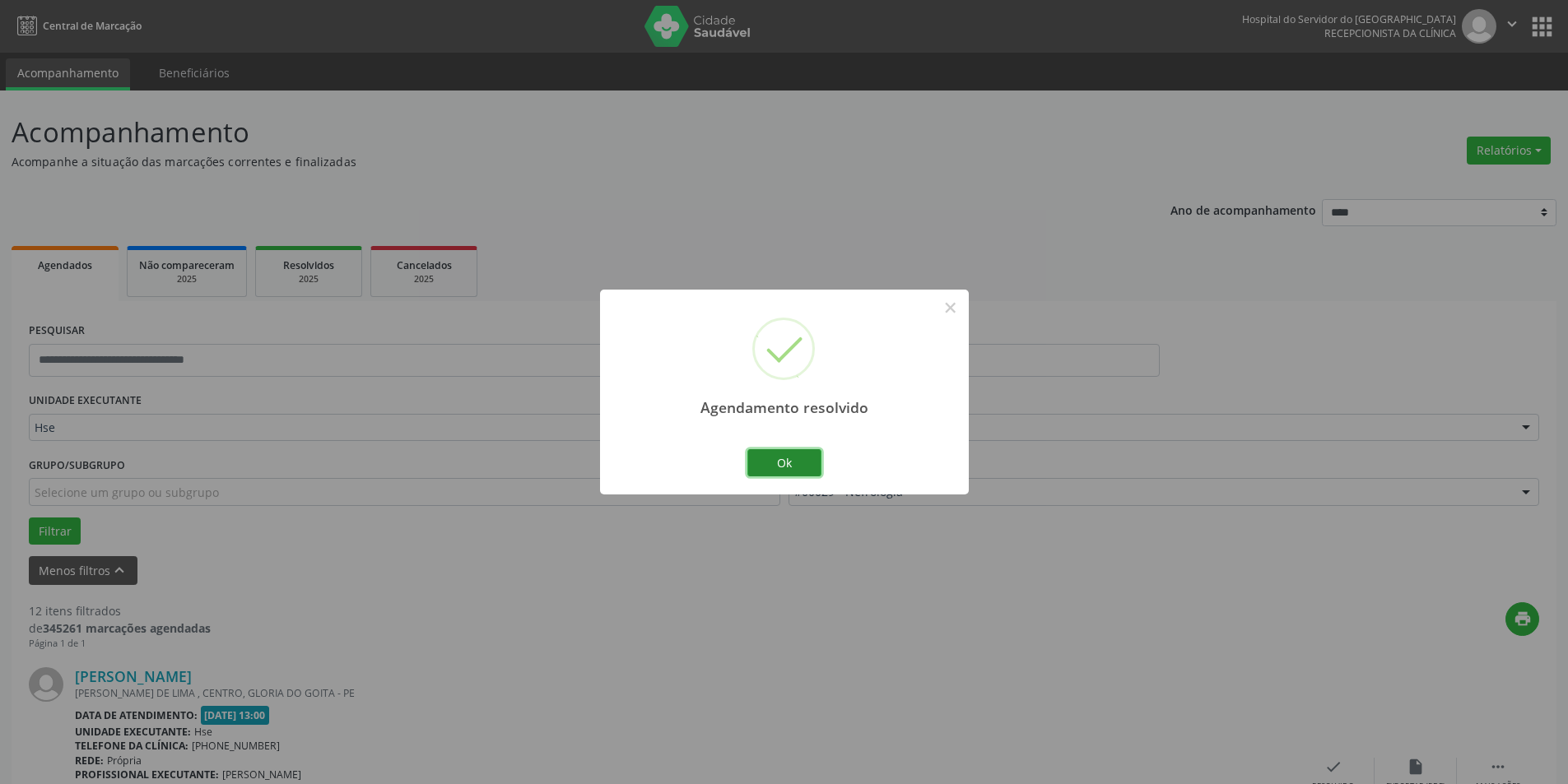
click at [789, 457] on button "Ok" at bounding box center [784, 463] width 74 height 28
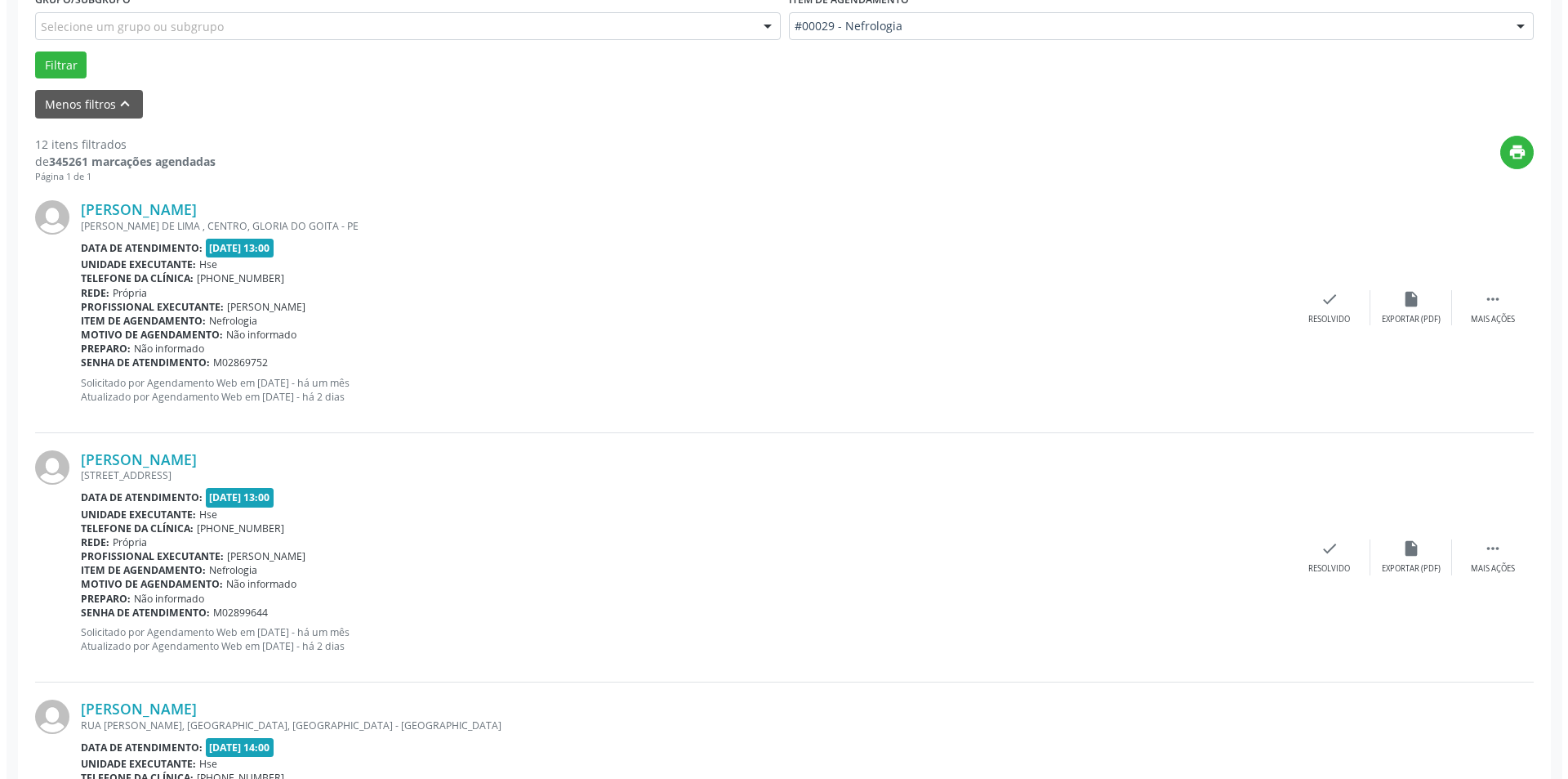
scroll to position [491, 0]
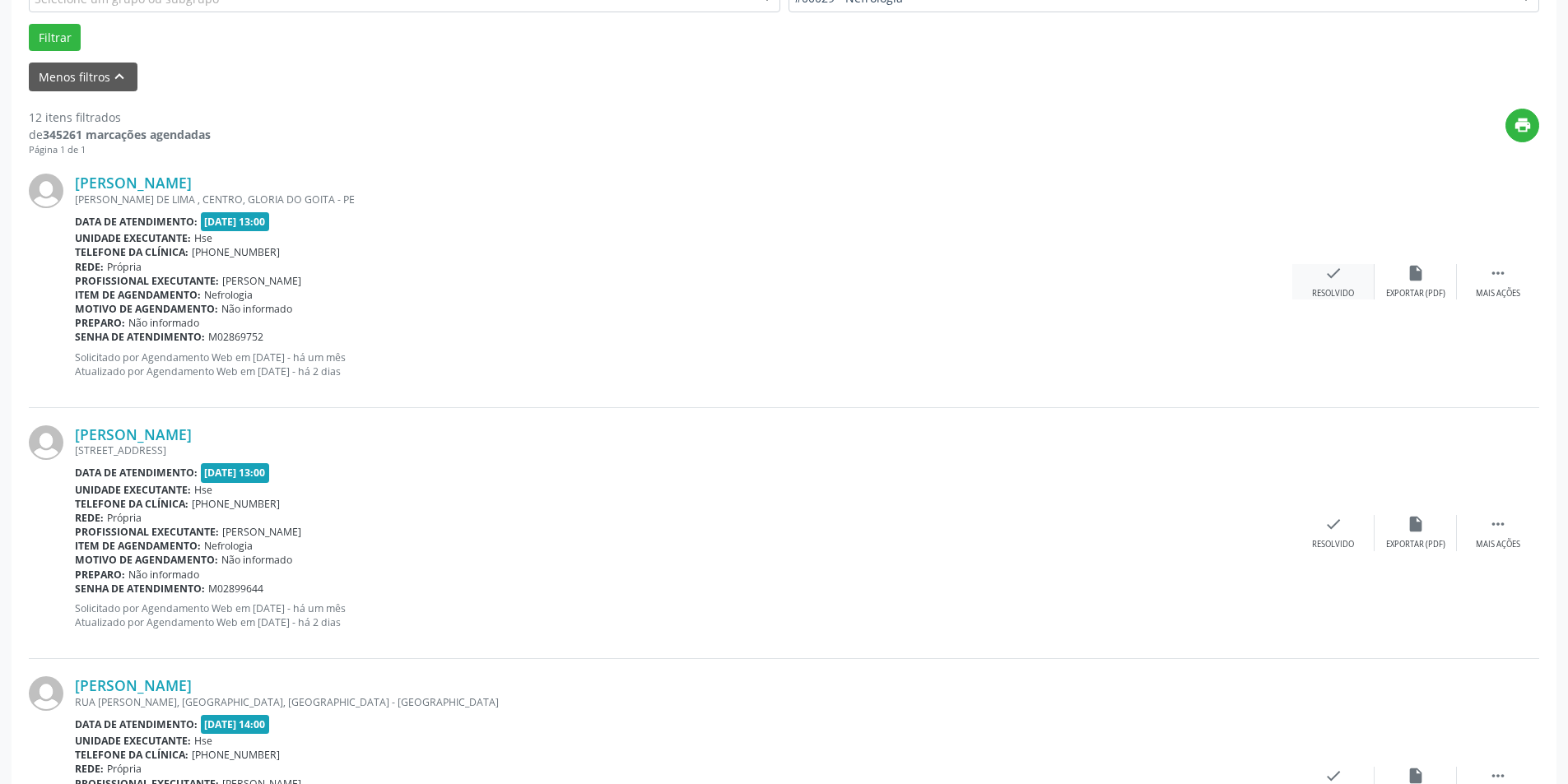
click at [1324, 282] on icon "check" at bounding box center [1333, 273] width 18 height 18
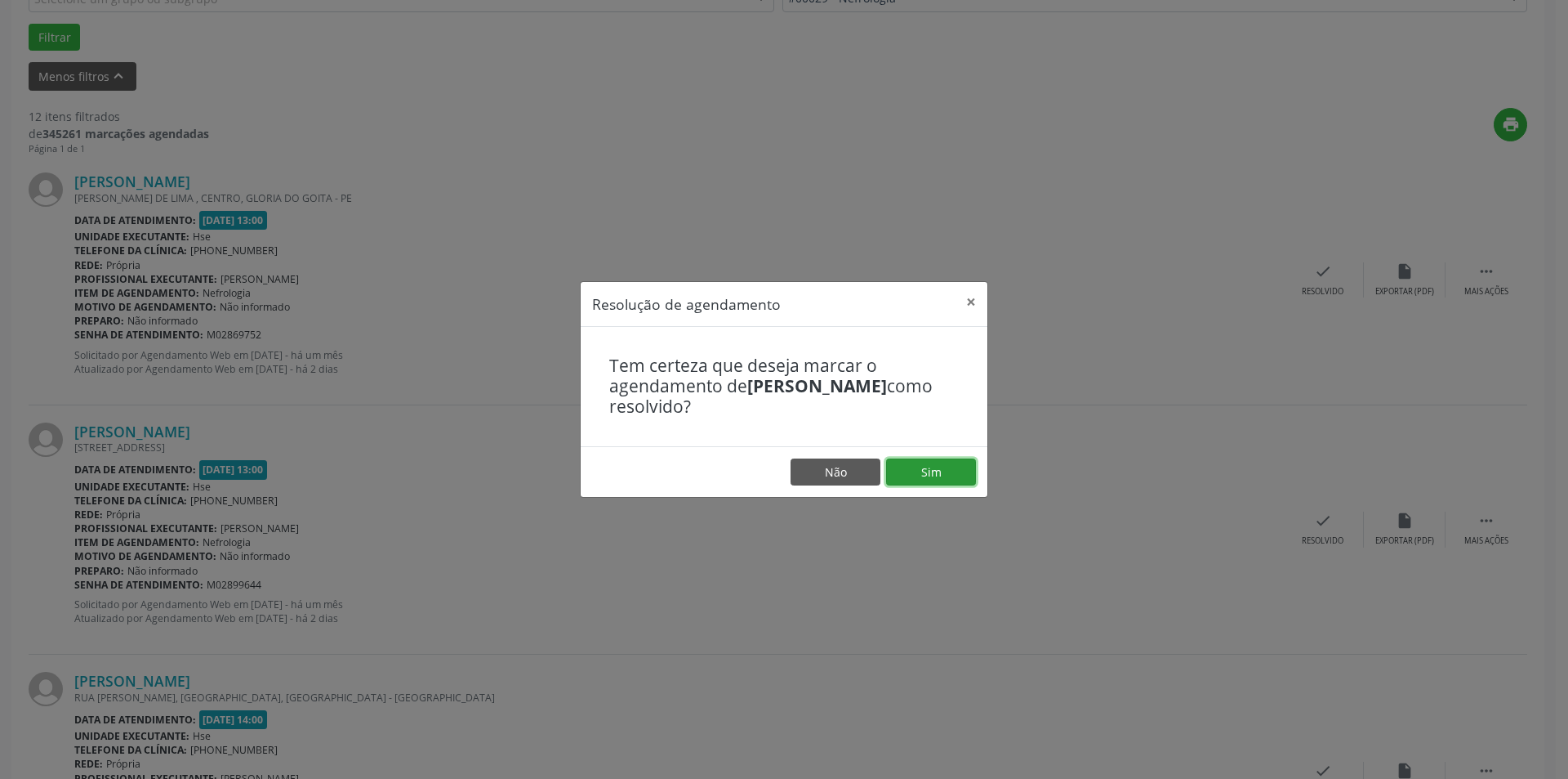
click at [938, 471] on button "Sim" at bounding box center [931, 472] width 90 height 27
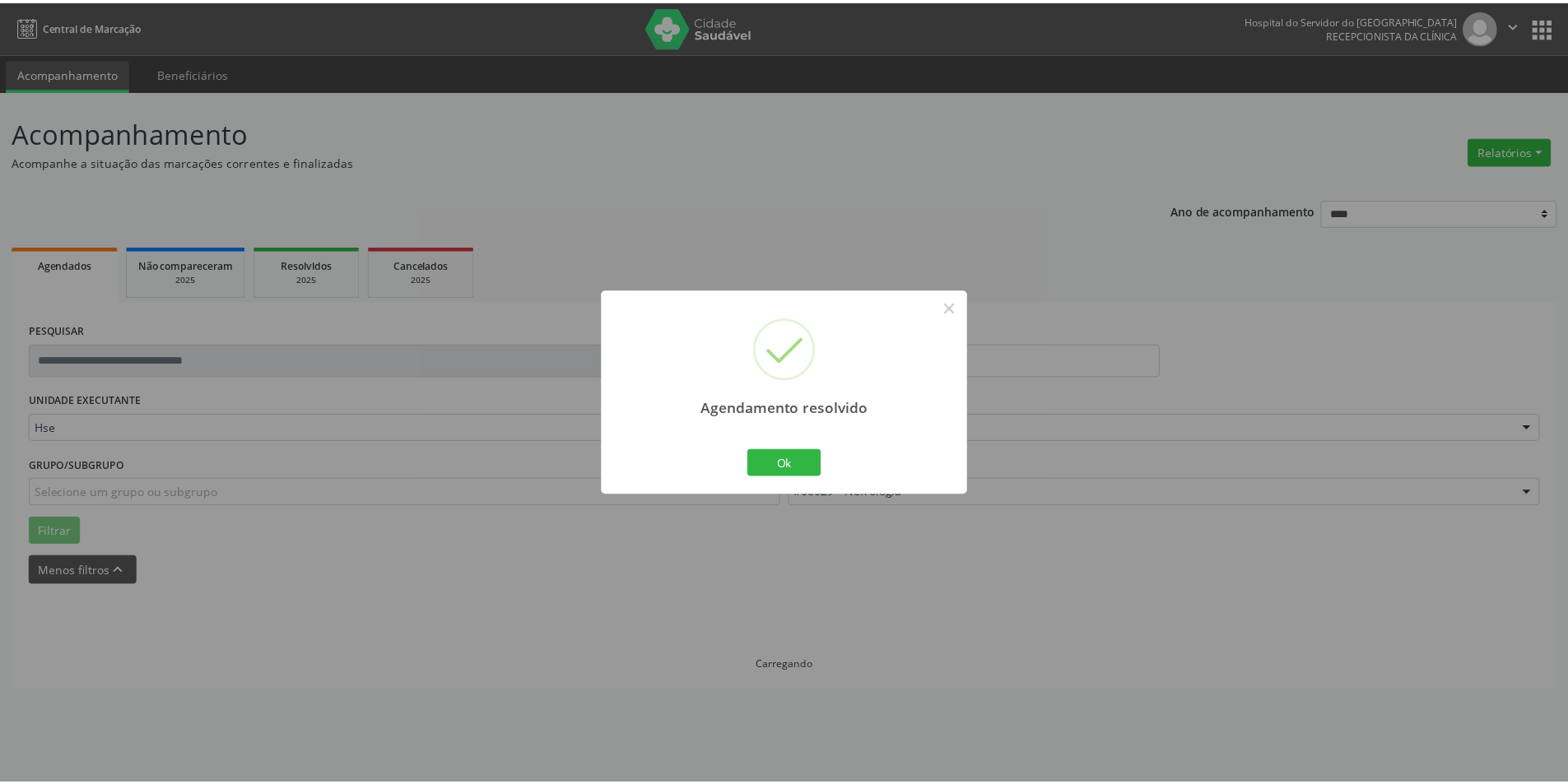
scroll to position [0, 0]
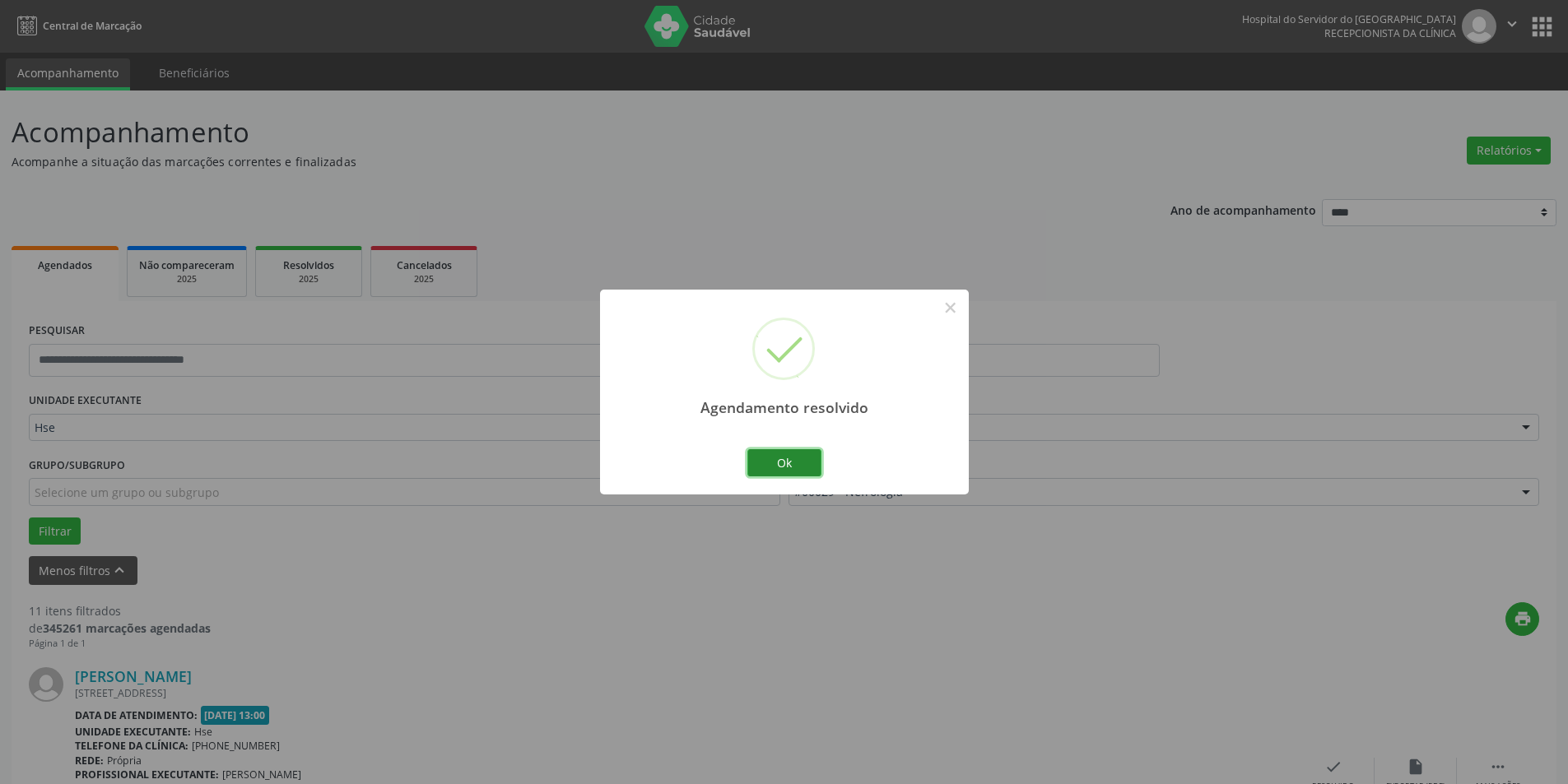
click at [786, 463] on button "Ok" at bounding box center [784, 463] width 74 height 28
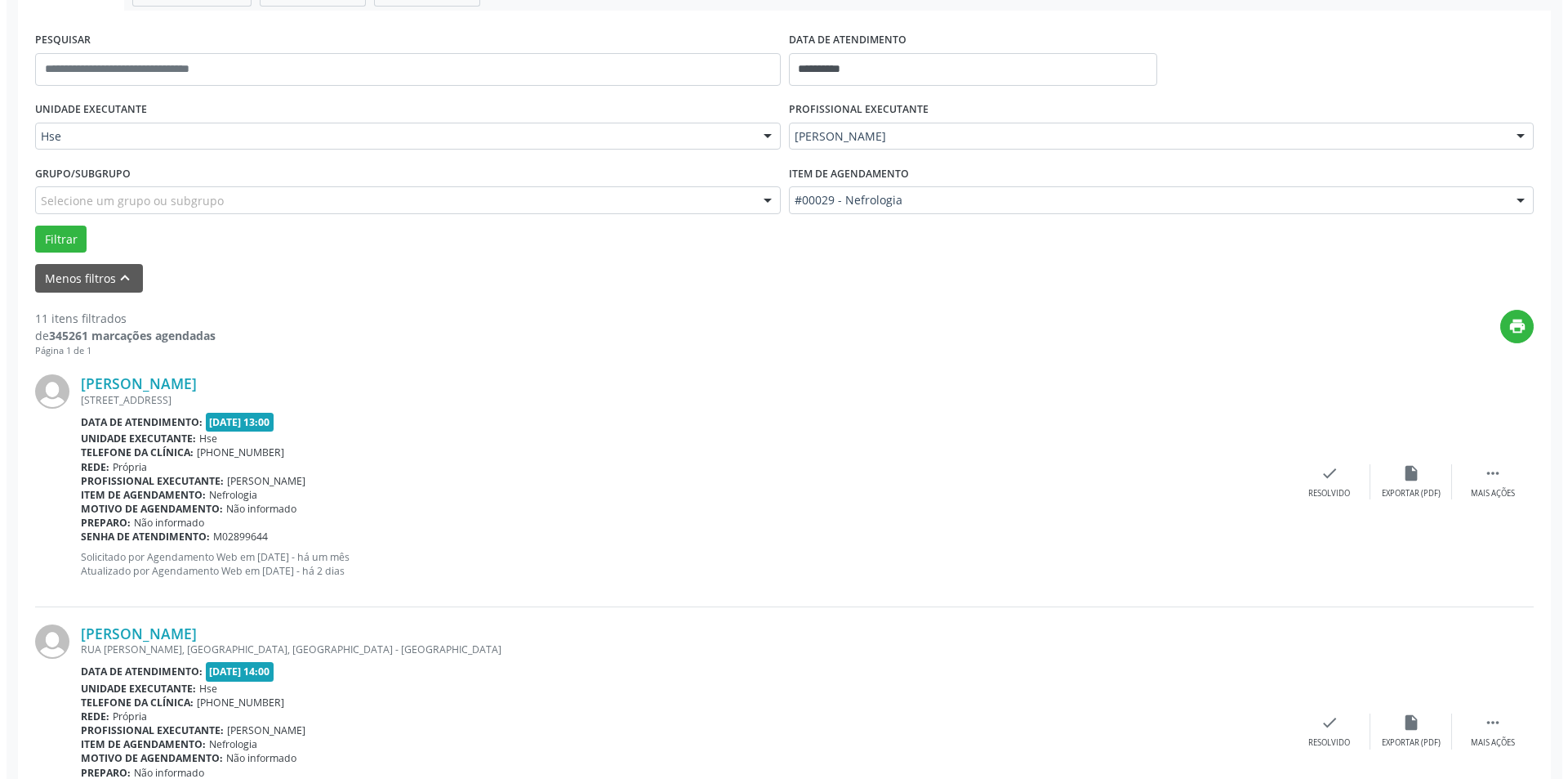
scroll to position [327, 0]
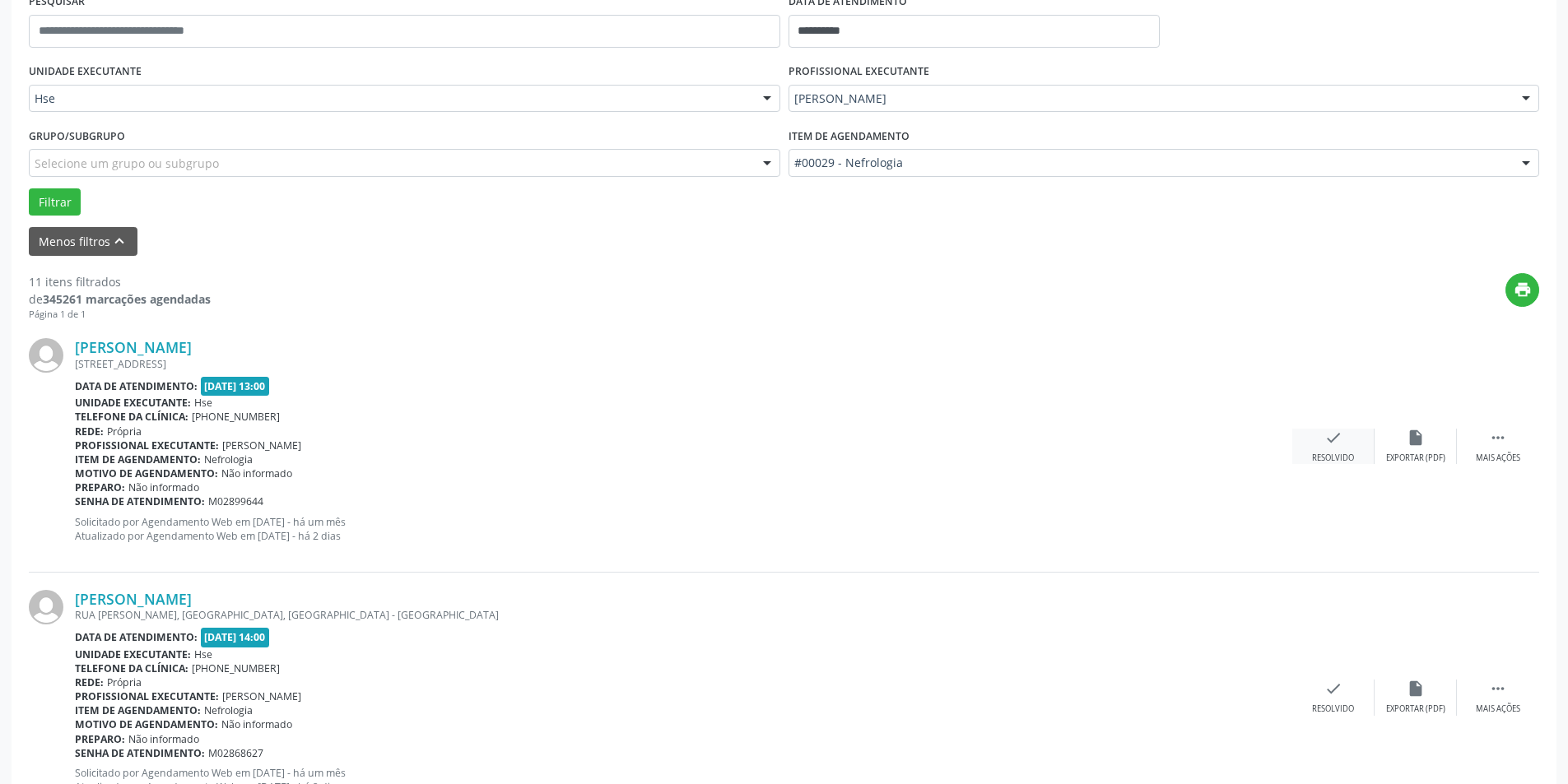
click at [1341, 448] on div "check Resolvido" at bounding box center [1333, 446] width 82 height 35
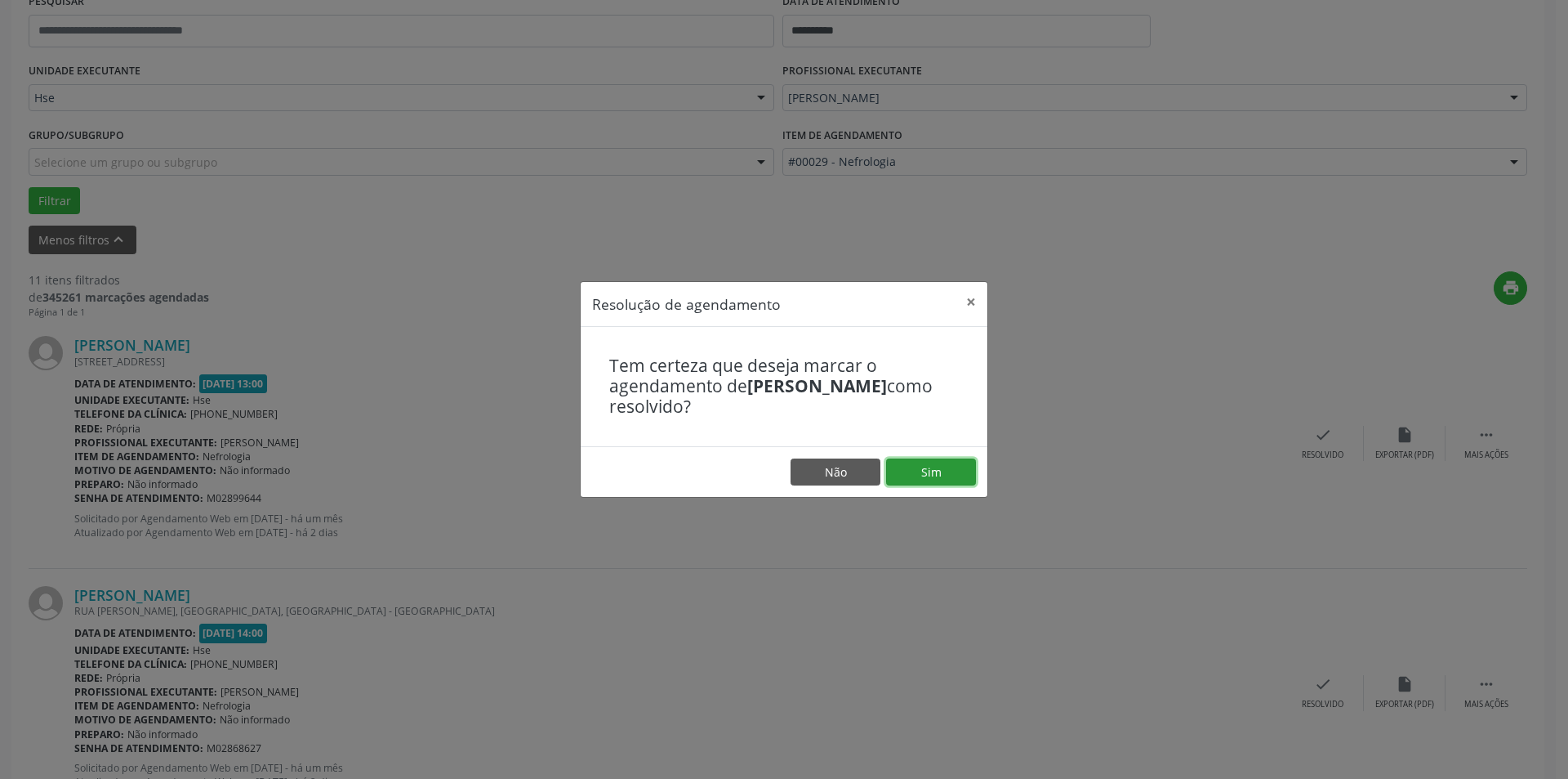
click at [928, 477] on button "Sim" at bounding box center [931, 472] width 90 height 27
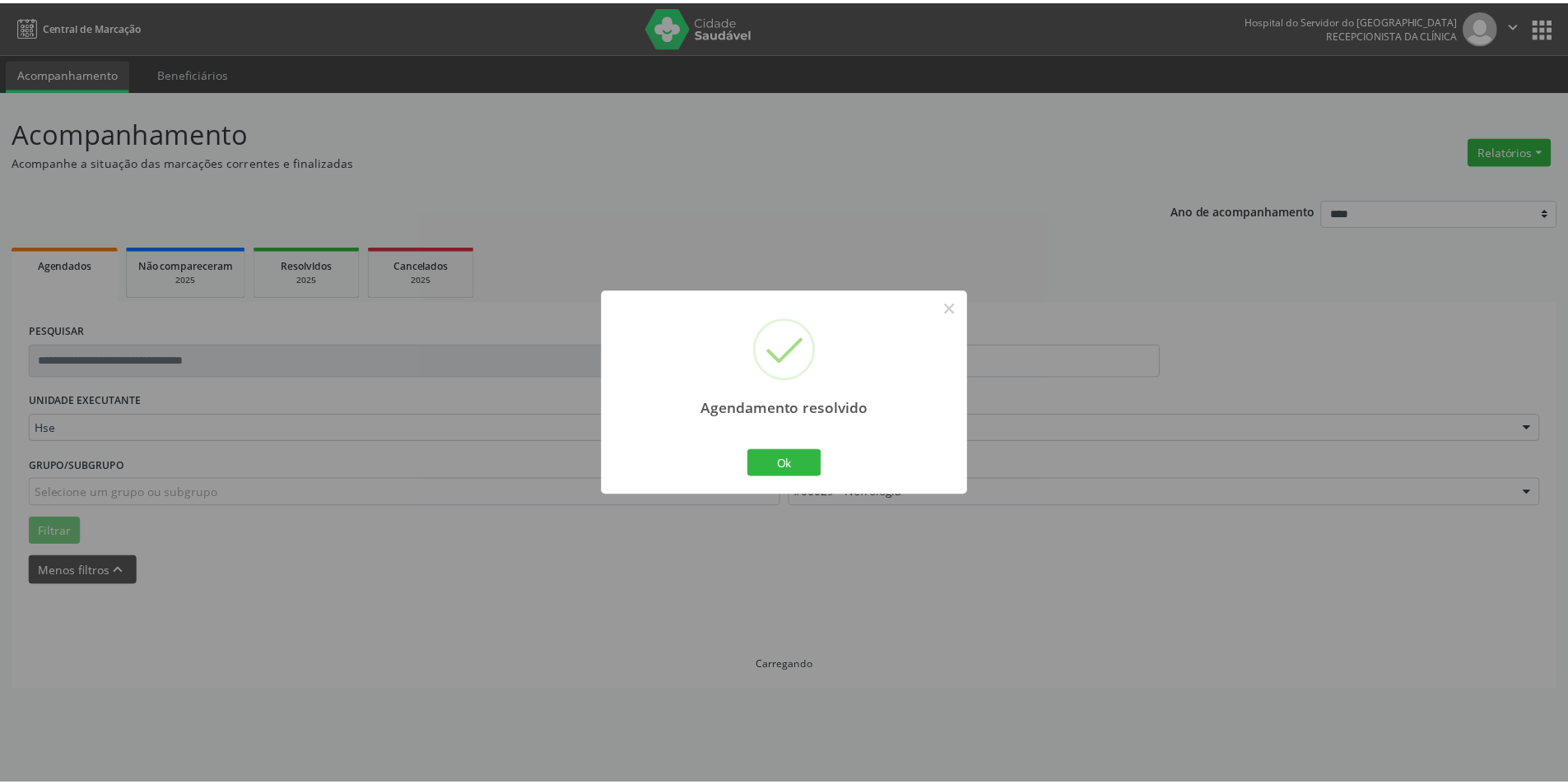
scroll to position [0, 0]
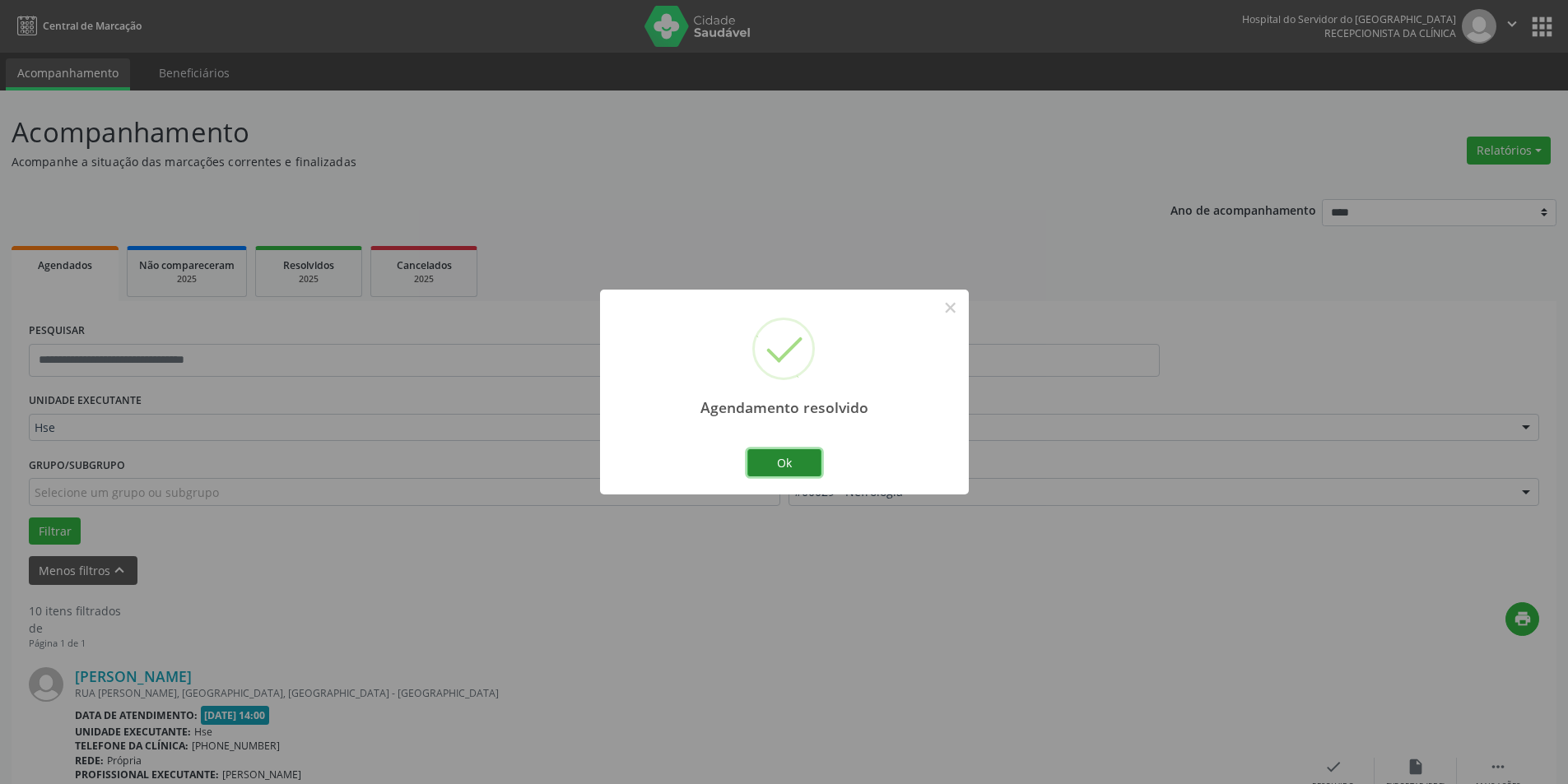
click at [790, 454] on button "Ok" at bounding box center [784, 463] width 74 height 28
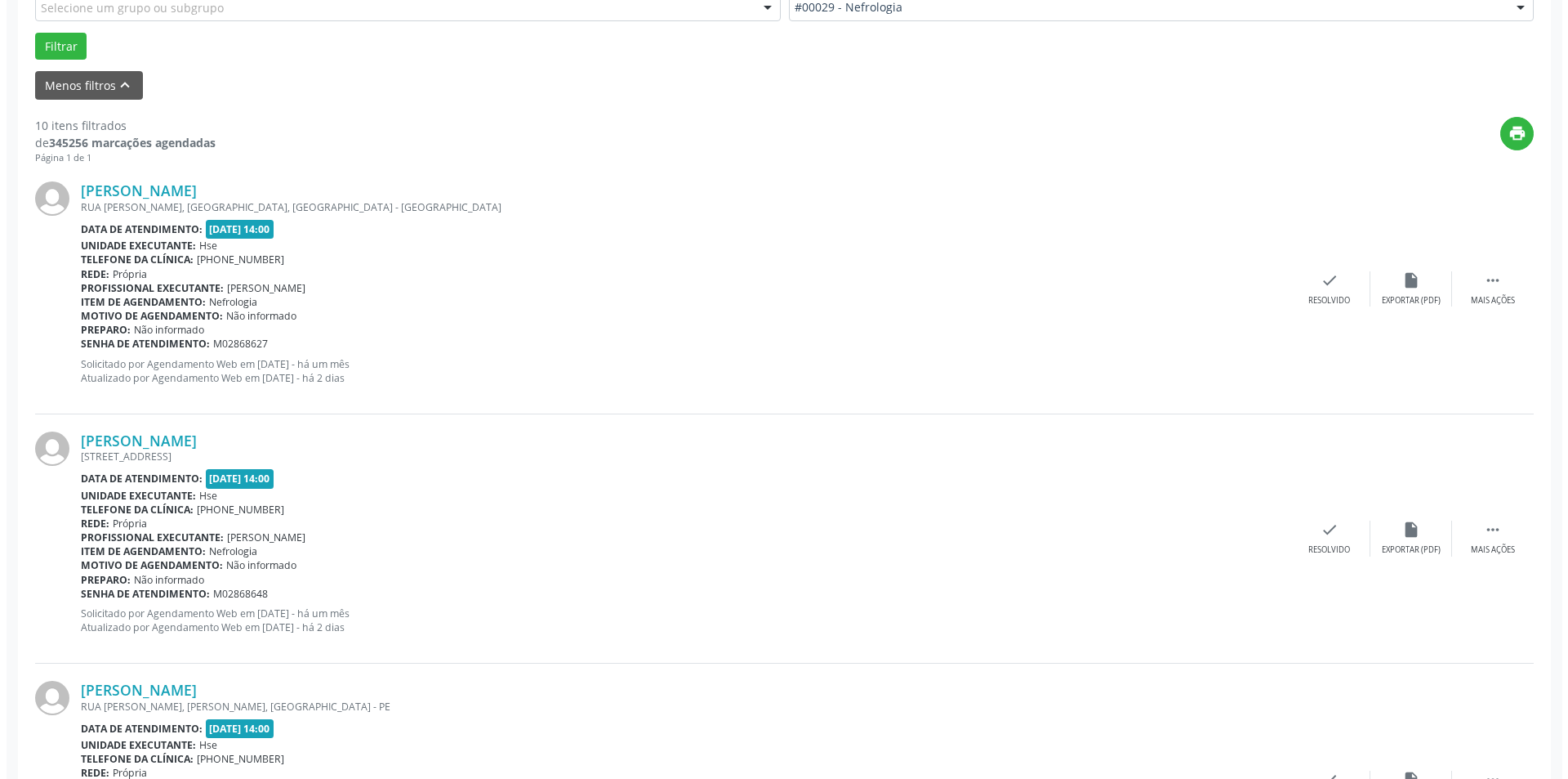
scroll to position [491, 0]
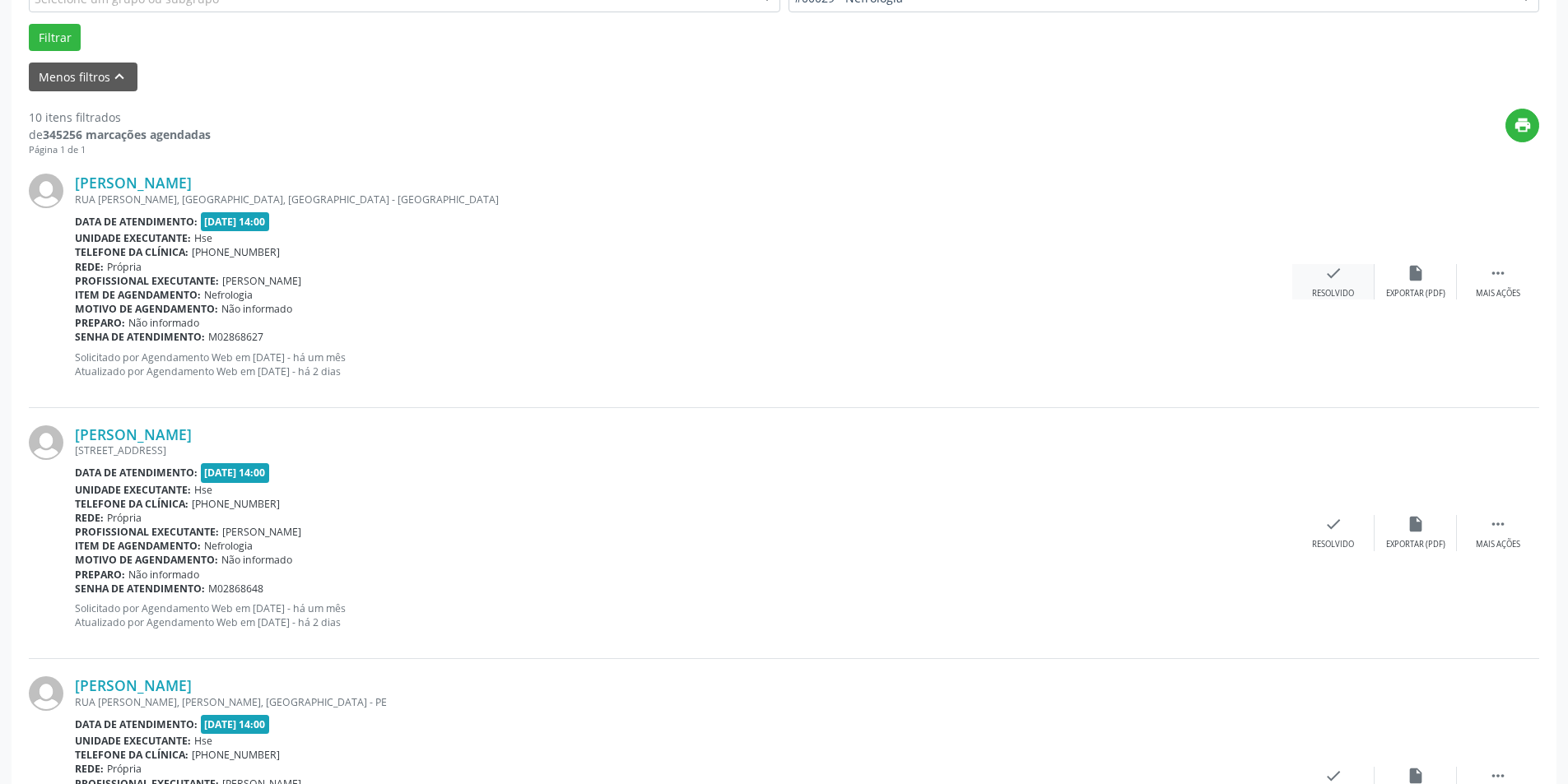
click at [1331, 277] on icon "check" at bounding box center [1333, 273] width 18 height 18
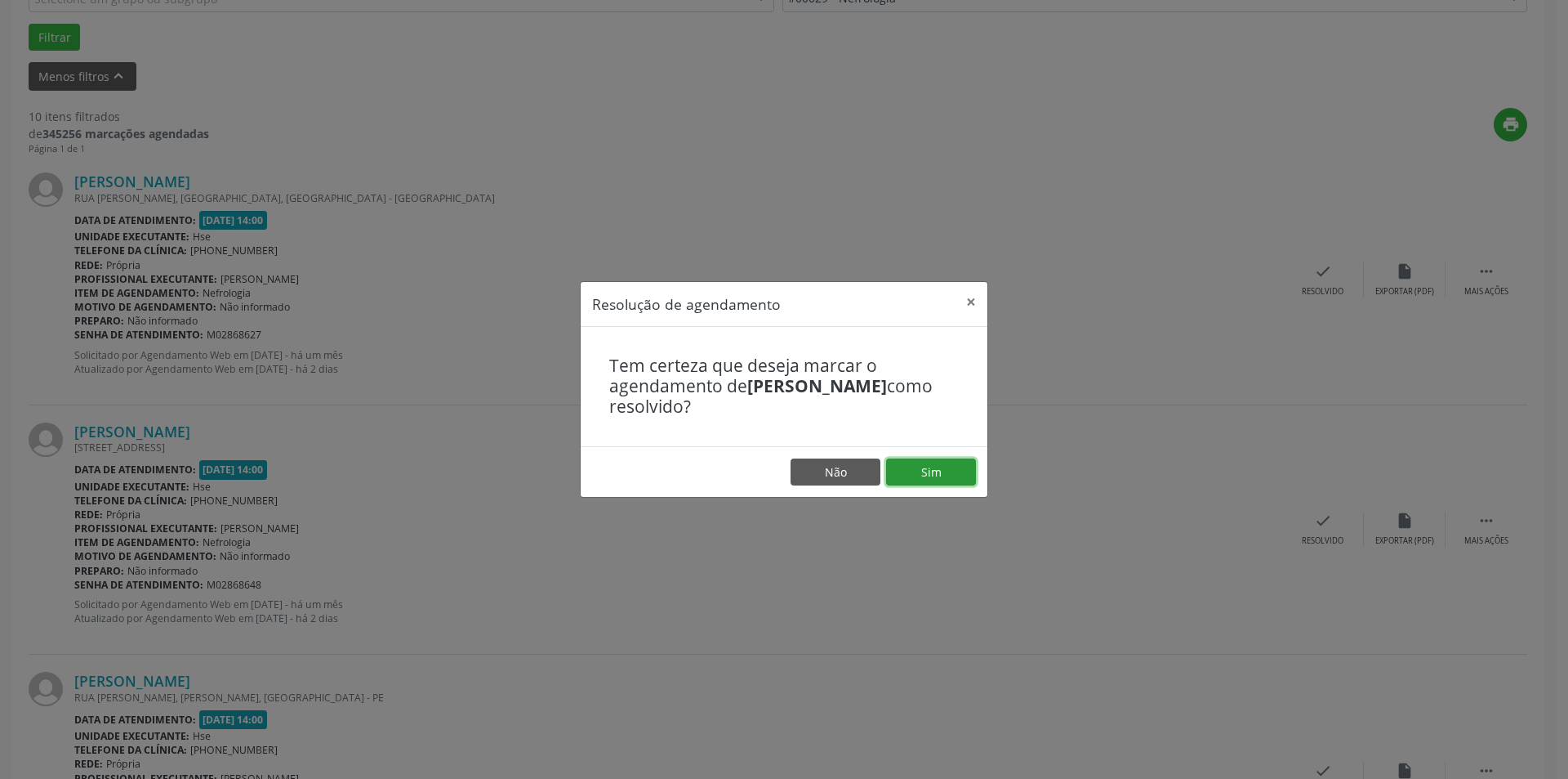
click at [951, 468] on button "Sim" at bounding box center [931, 472] width 90 height 27
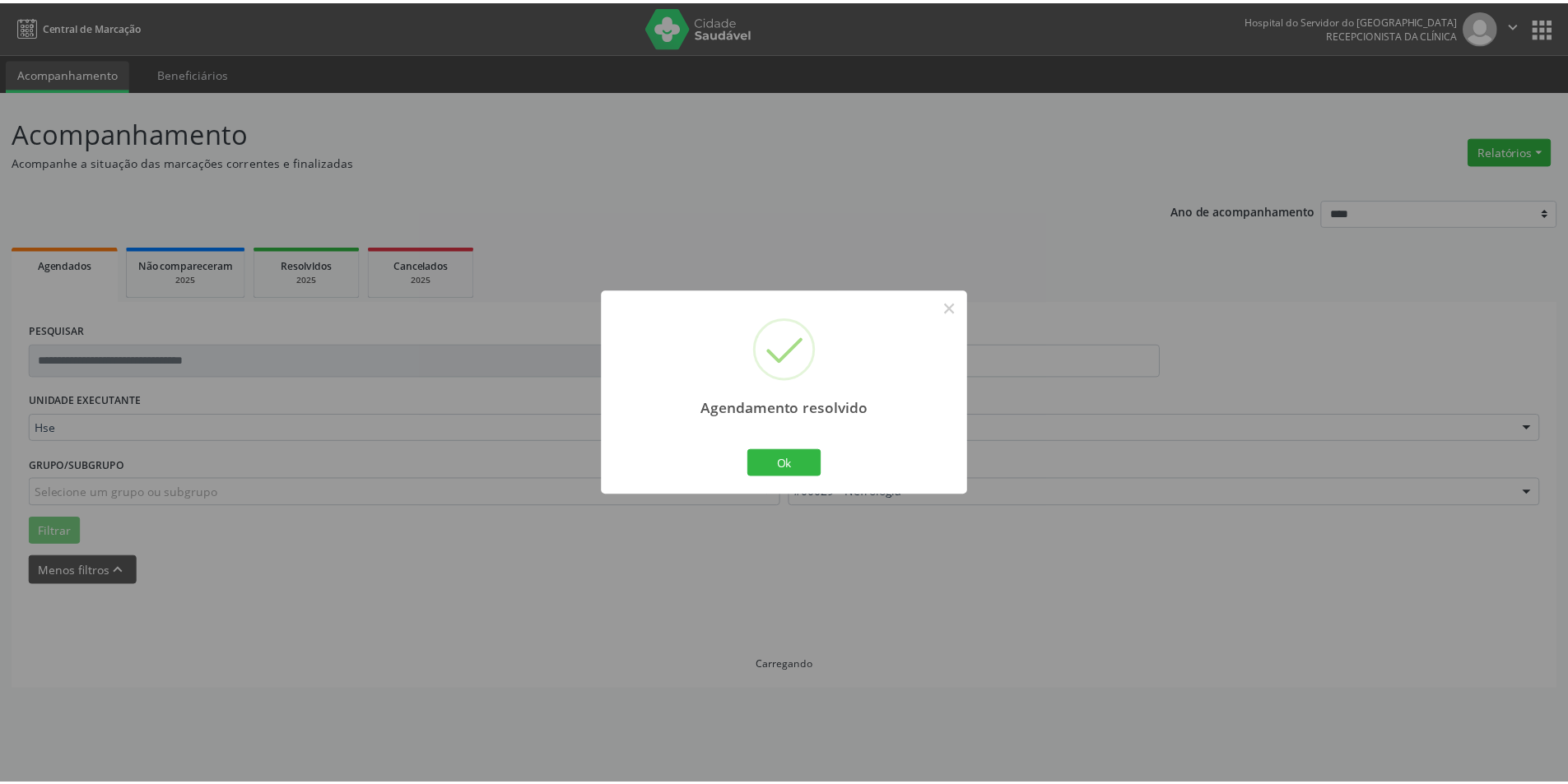
scroll to position [0, 0]
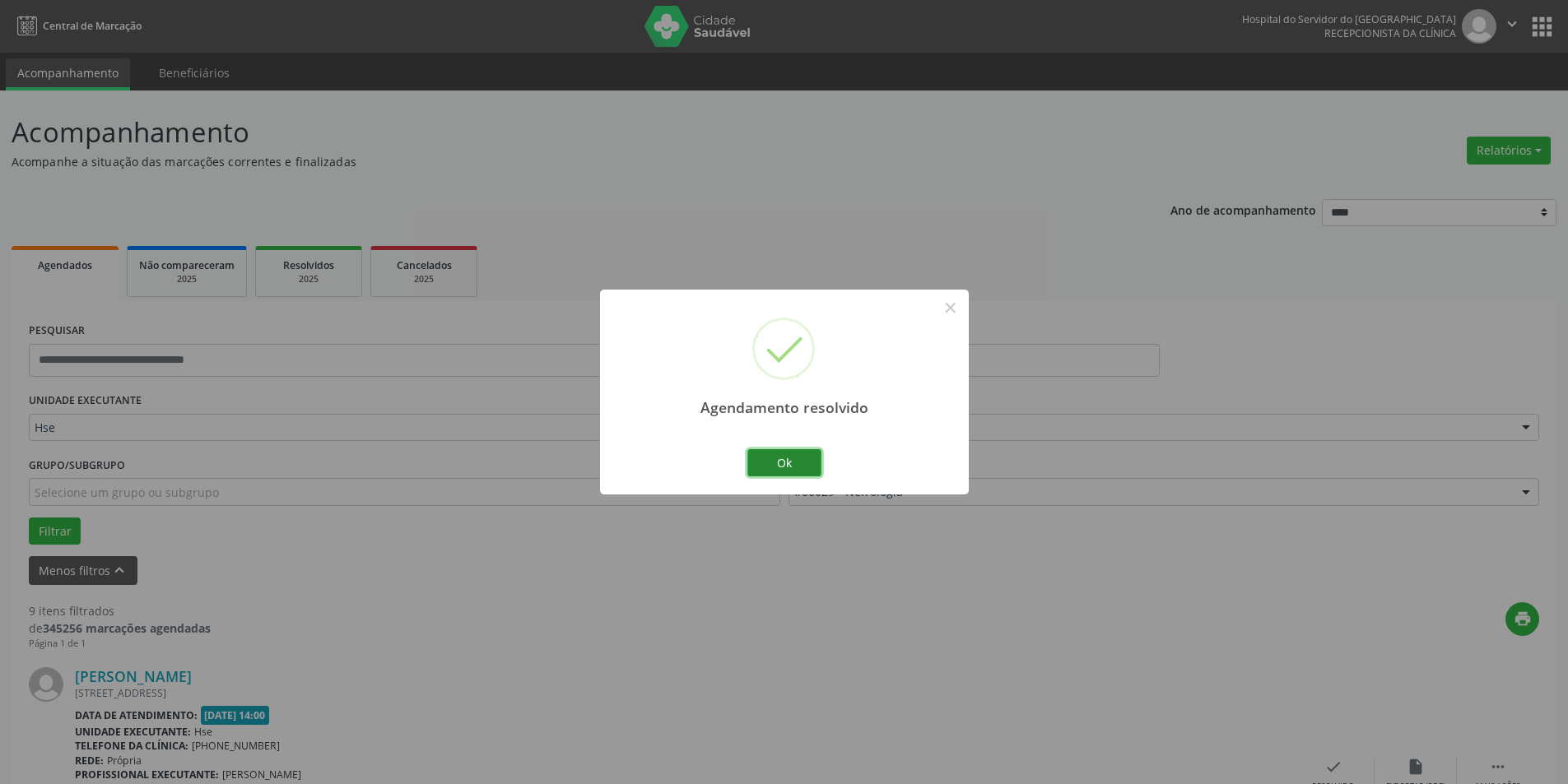
click at [774, 458] on button "Ok" at bounding box center [784, 463] width 74 height 28
